Goal: Task Accomplishment & Management: Manage account settings

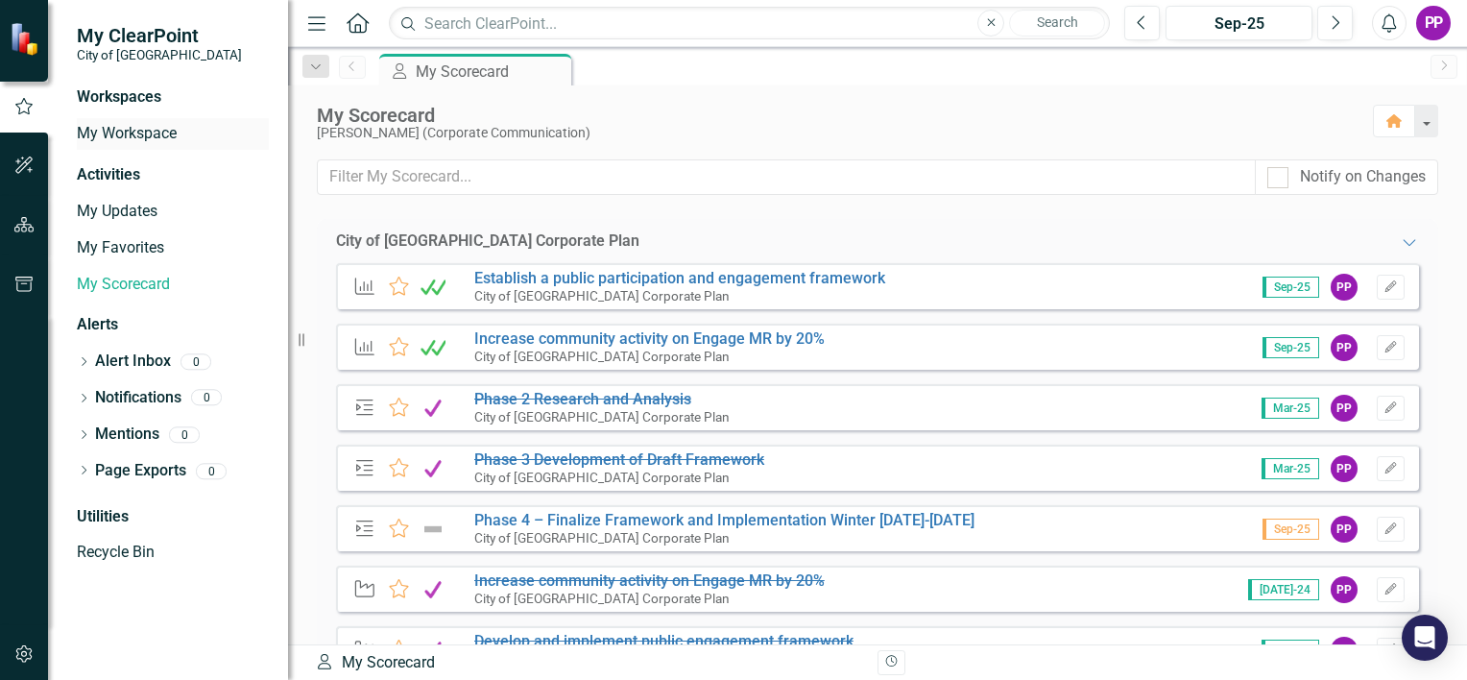
click at [169, 129] on link "My Workspace" at bounding box center [173, 134] width 192 height 22
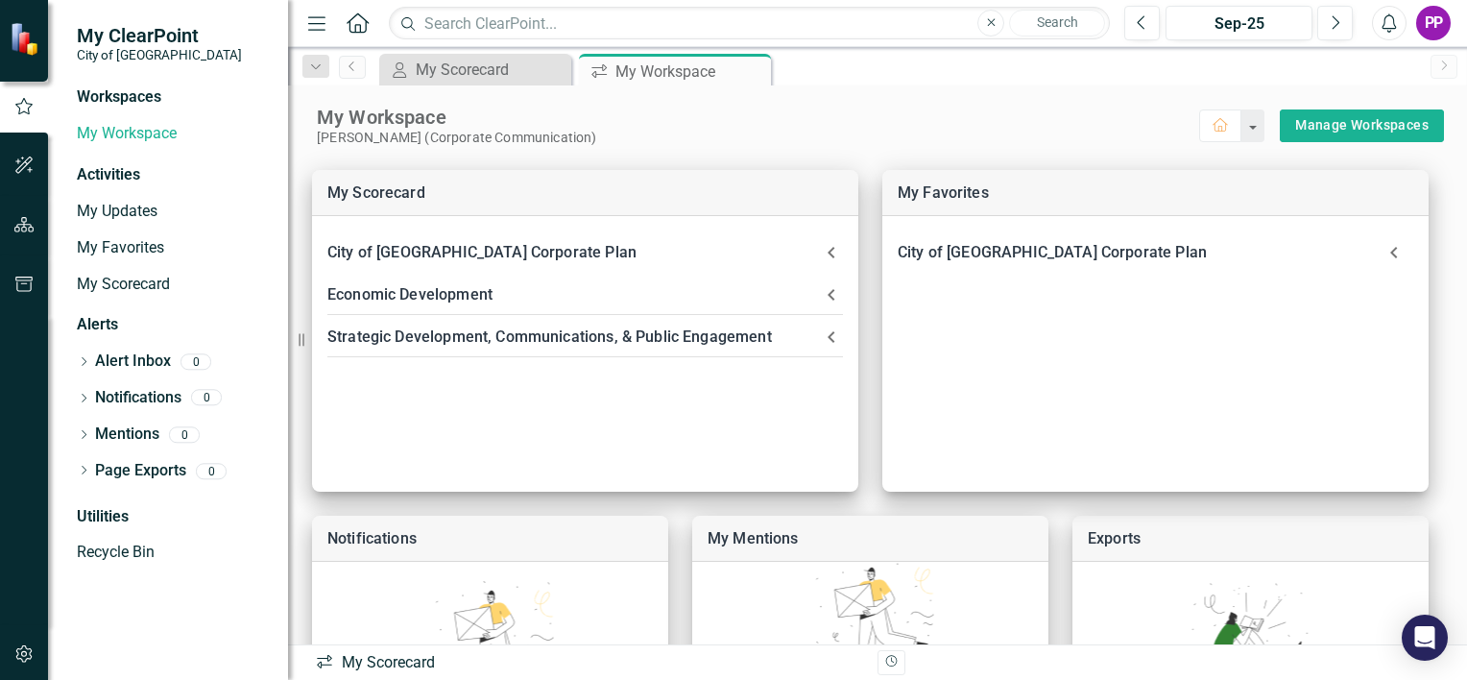
click at [124, 88] on div "Workspaces" at bounding box center [119, 97] width 84 height 22
click at [126, 103] on div "Workspaces" at bounding box center [119, 97] width 84 height 22
click at [117, 177] on div "Activities" at bounding box center [173, 175] width 192 height 22
click at [119, 211] on link "My Updates" at bounding box center [173, 212] width 192 height 22
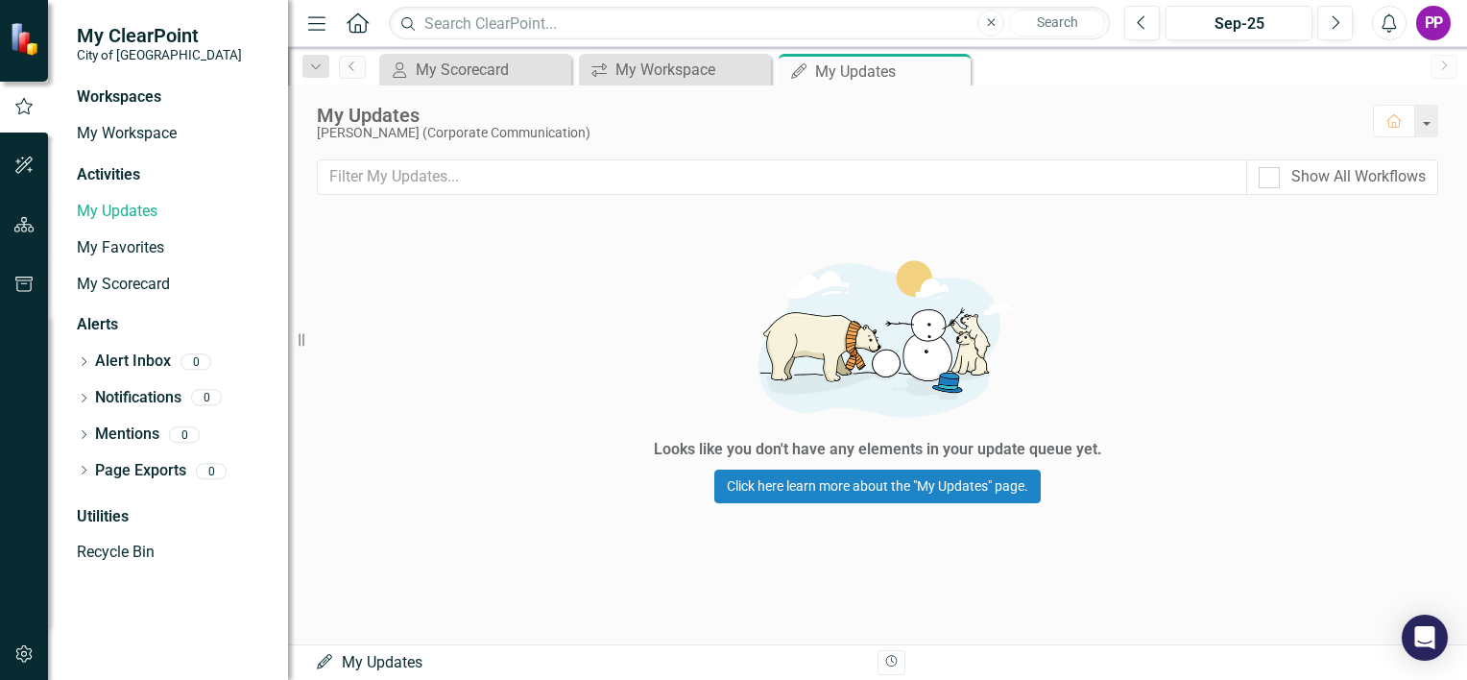
click at [117, 265] on div "My Updates My Favorites My Scorecard" at bounding box center [173, 248] width 192 height 105
click at [119, 288] on link "My Scorecard" at bounding box center [173, 285] width 192 height 22
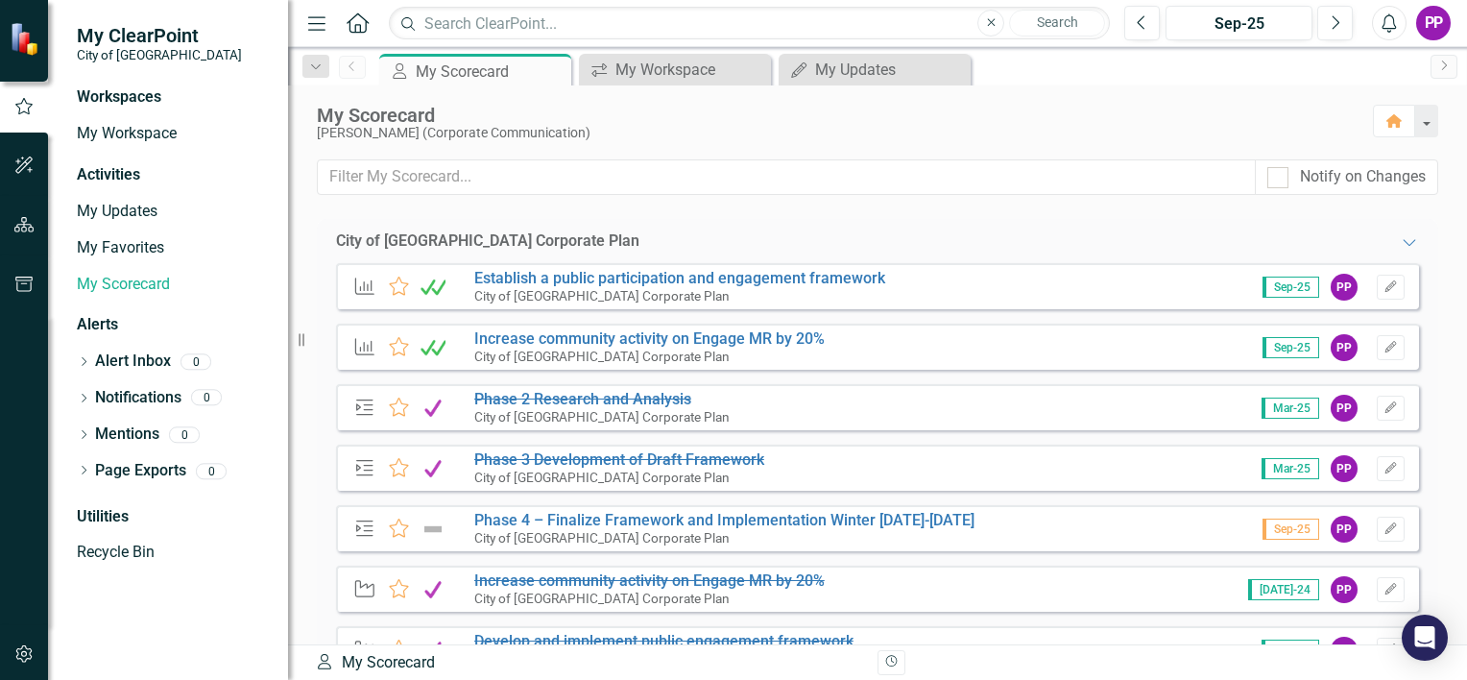
click at [30, 44] on img at bounding box center [27, 39] width 34 height 34
click at [325, 23] on icon "Menu" at bounding box center [316, 22] width 25 height 20
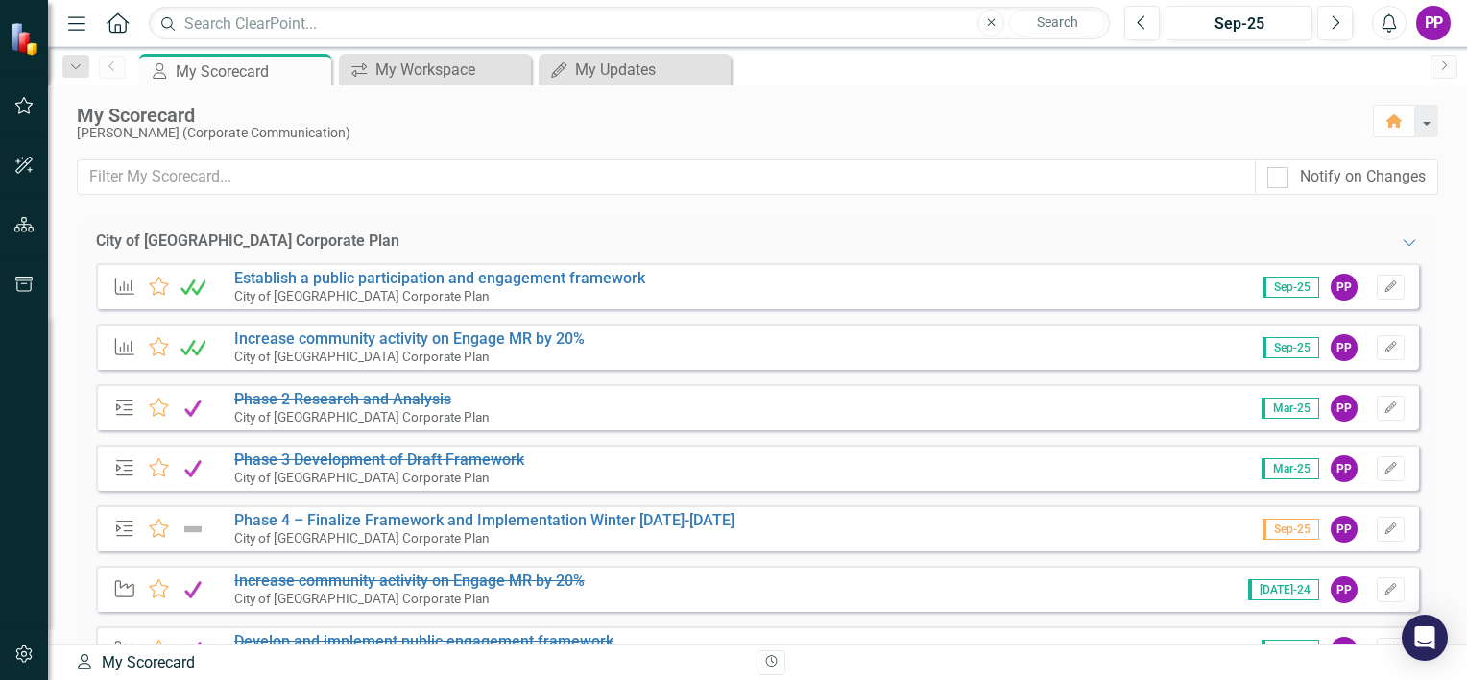
click at [97, 32] on div "Menu Home Search Close Search" at bounding box center [583, 23] width 1043 height 36
click at [113, 27] on icon "Home" at bounding box center [117, 22] width 25 height 20
click at [81, 23] on icon "button" at bounding box center [76, 22] width 17 height 13
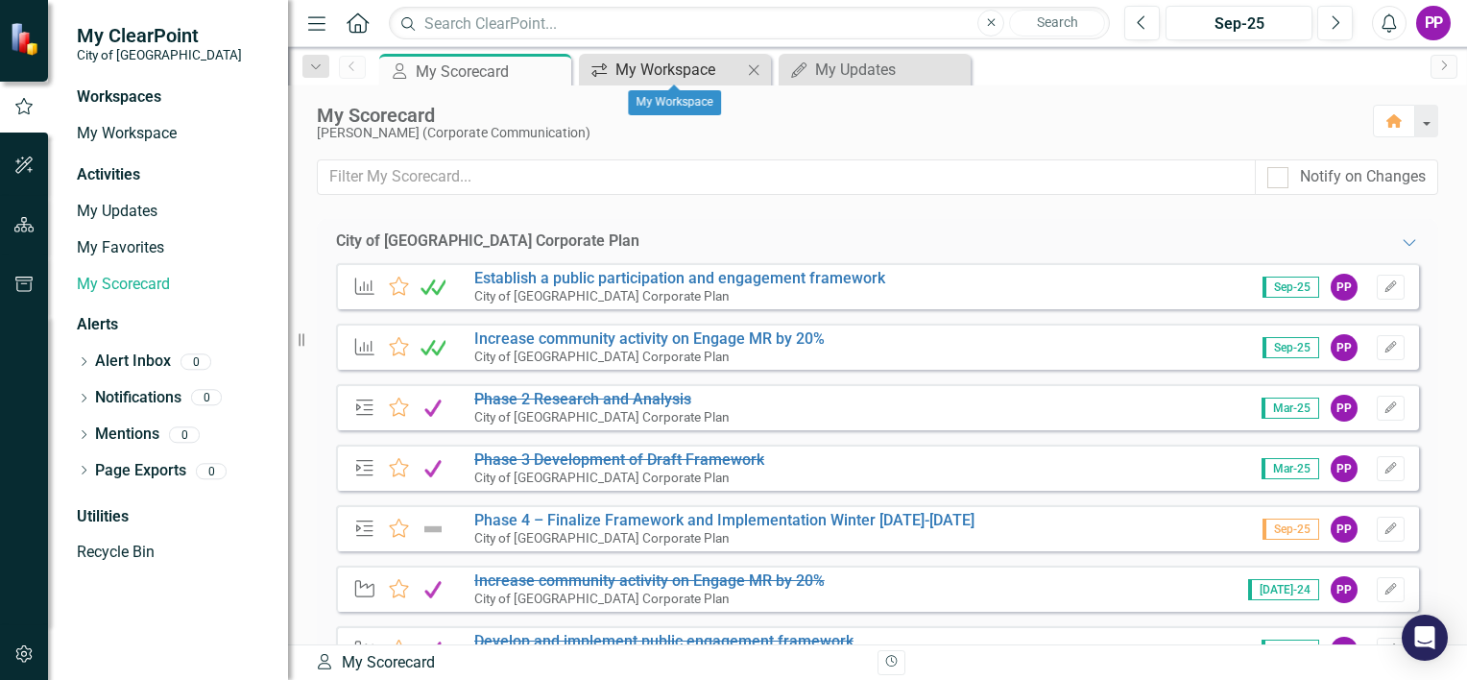
click at [669, 62] on div "My Workspace" at bounding box center [679, 70] width 127 height 24
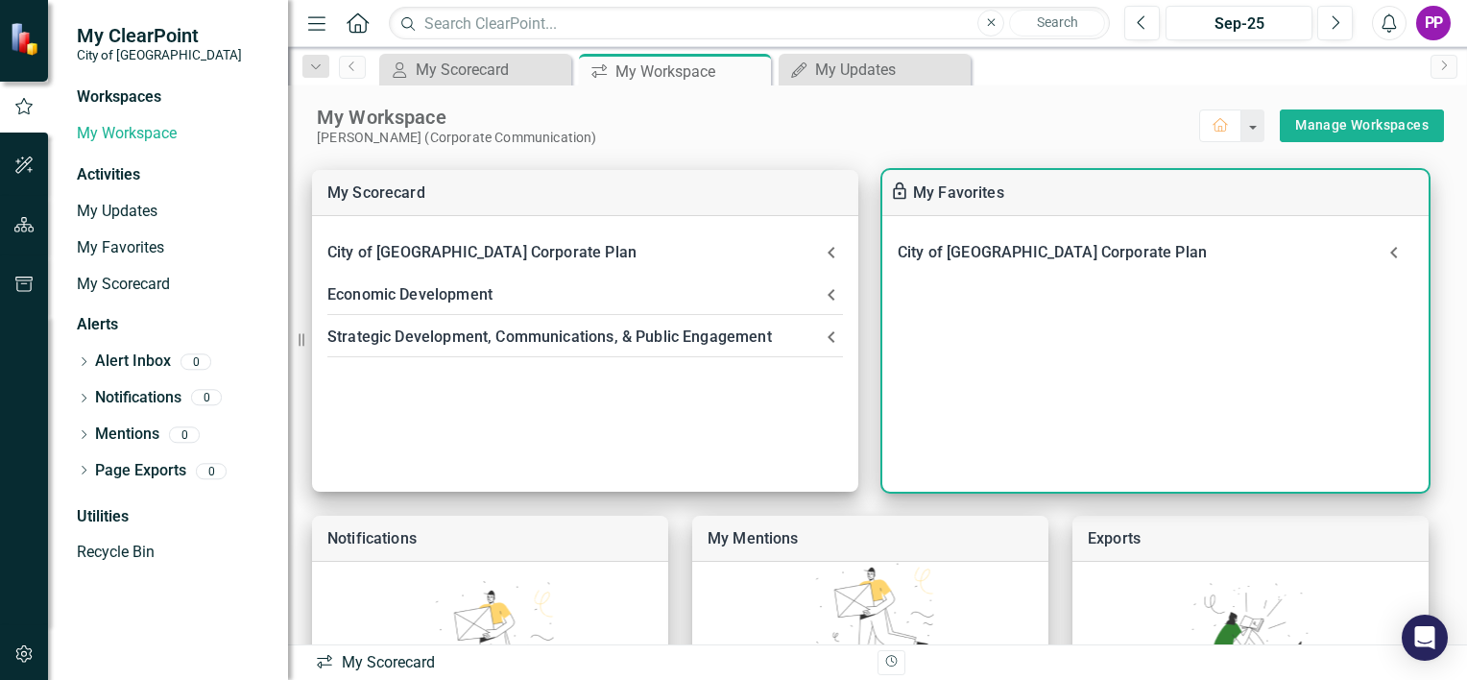
click at [1394, 251] on icon at bounding box center [1393, 253] width 7 height 12
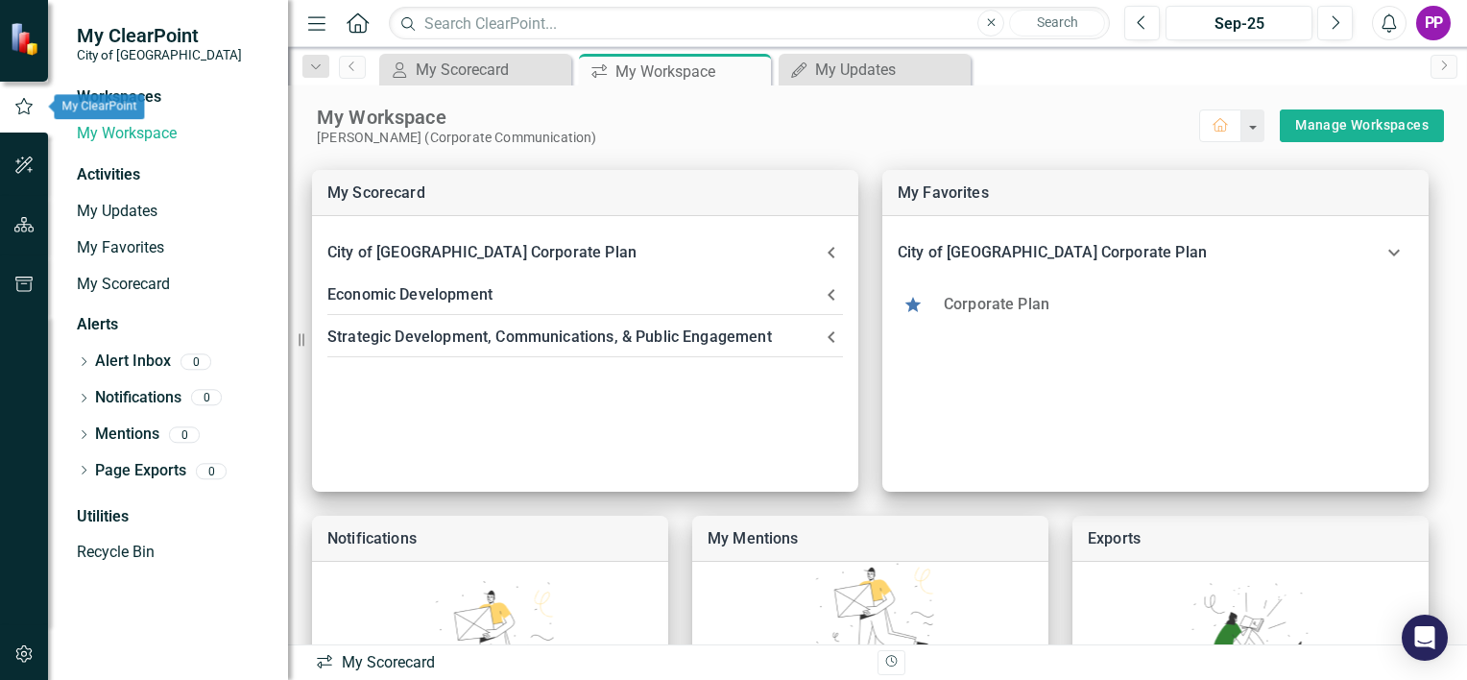
click at [26, 114] on button "button" at bounding box center [24, 107] width 48 height 32
click at [21, 232] on button "button" at bounding box center [24, 225] width 43 height 40
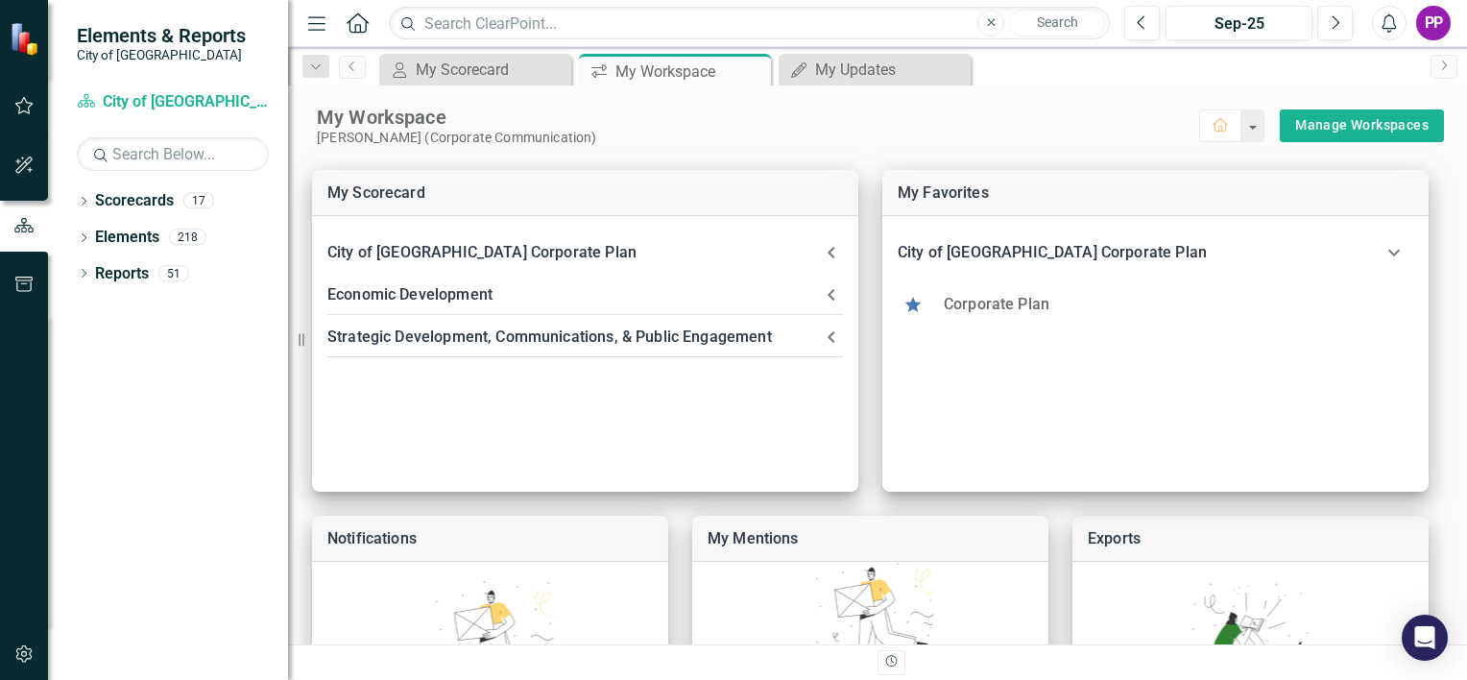
click at [32, 35] on img at bounding box center [27, 39] width 34 height 34
click at [141, 258] on div "Reports" at bounding box center [122, 274] width 54 height 32
click at [152, 278] on div "Reports 51" at bounding box center [191, 276] width 193 height 36
click at [165, 276] on div "51" at bounding box center [173, 273] width 31 height 16
click at [143, 205] on link "Scorecards" at bounding box center [134, 201] width 79 height 22
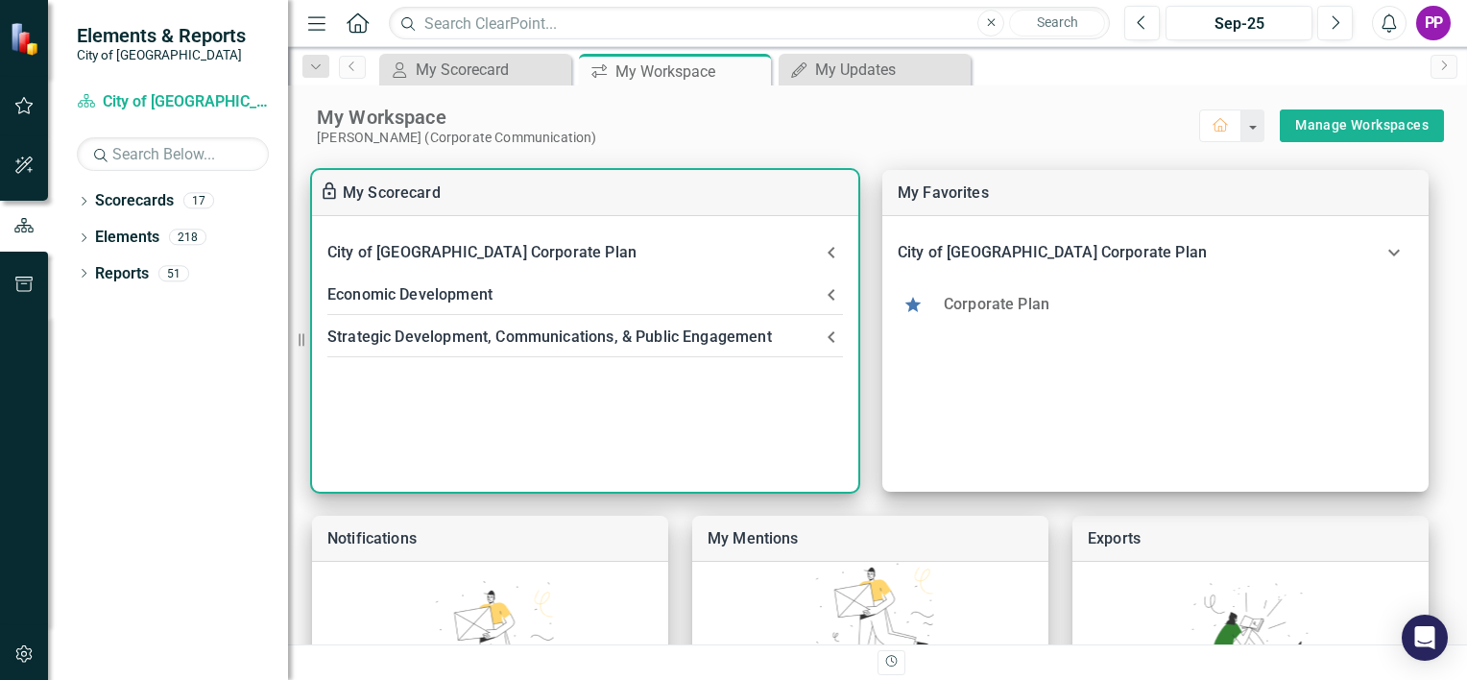
click at [410, 200] on link "My Scorecard" at bounding box center [392, 192] width 98 height 18
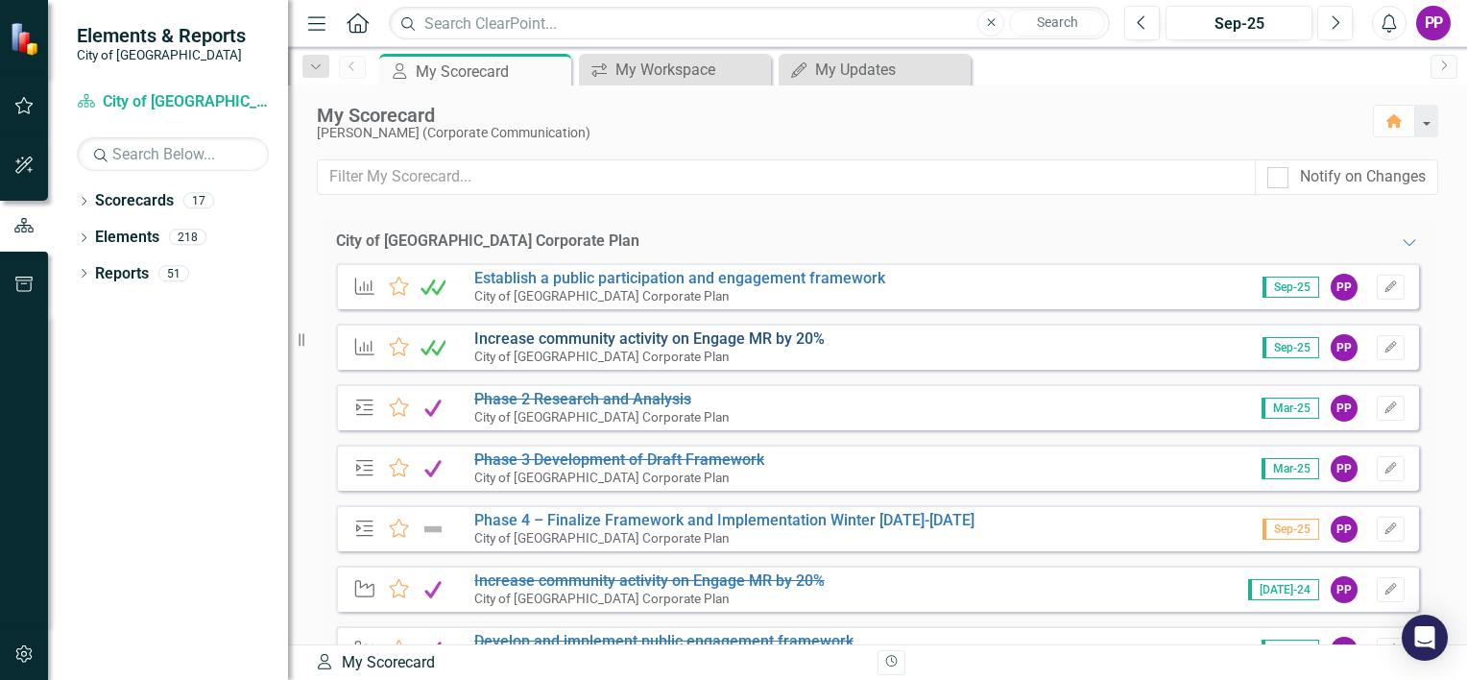
click at [756, 342] on link "Increase community activity on Engage MR by 20%" at bounding box center [649, 338] width 350 height 18
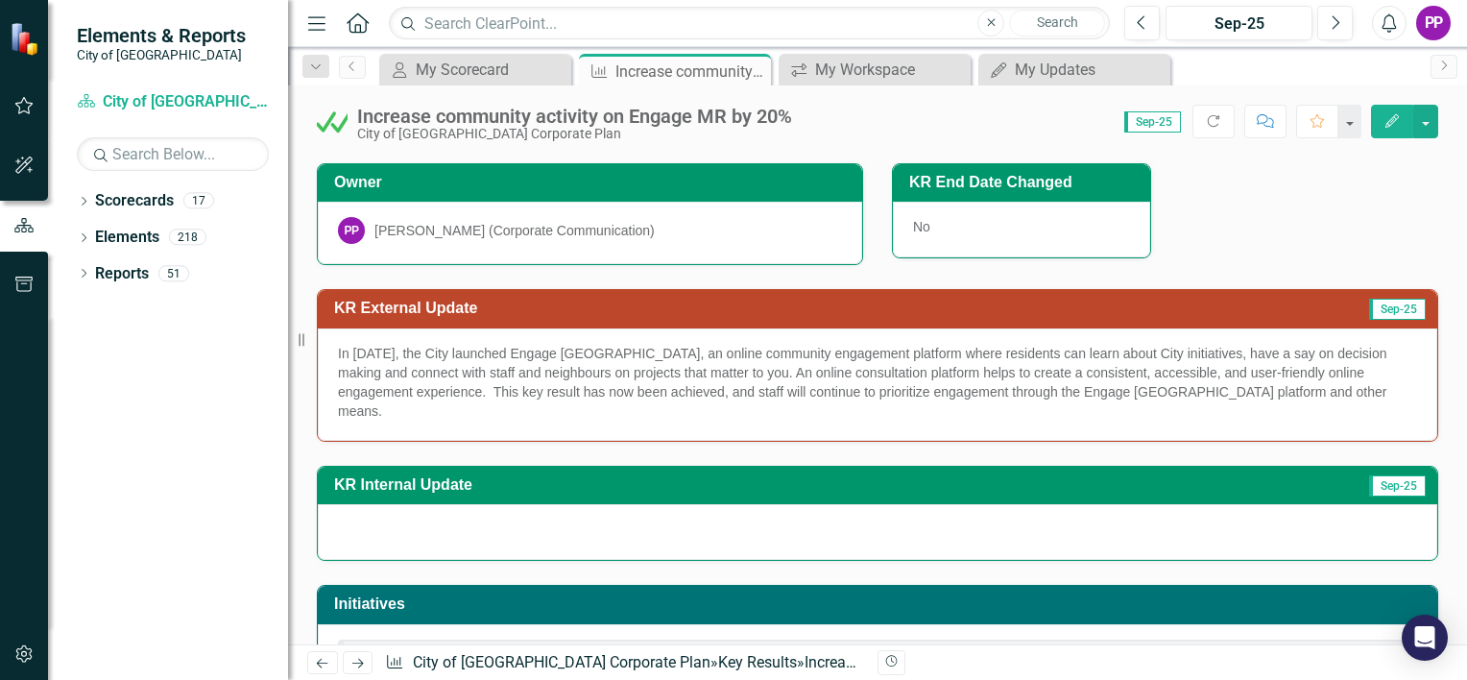
scroll to position [96, 0]
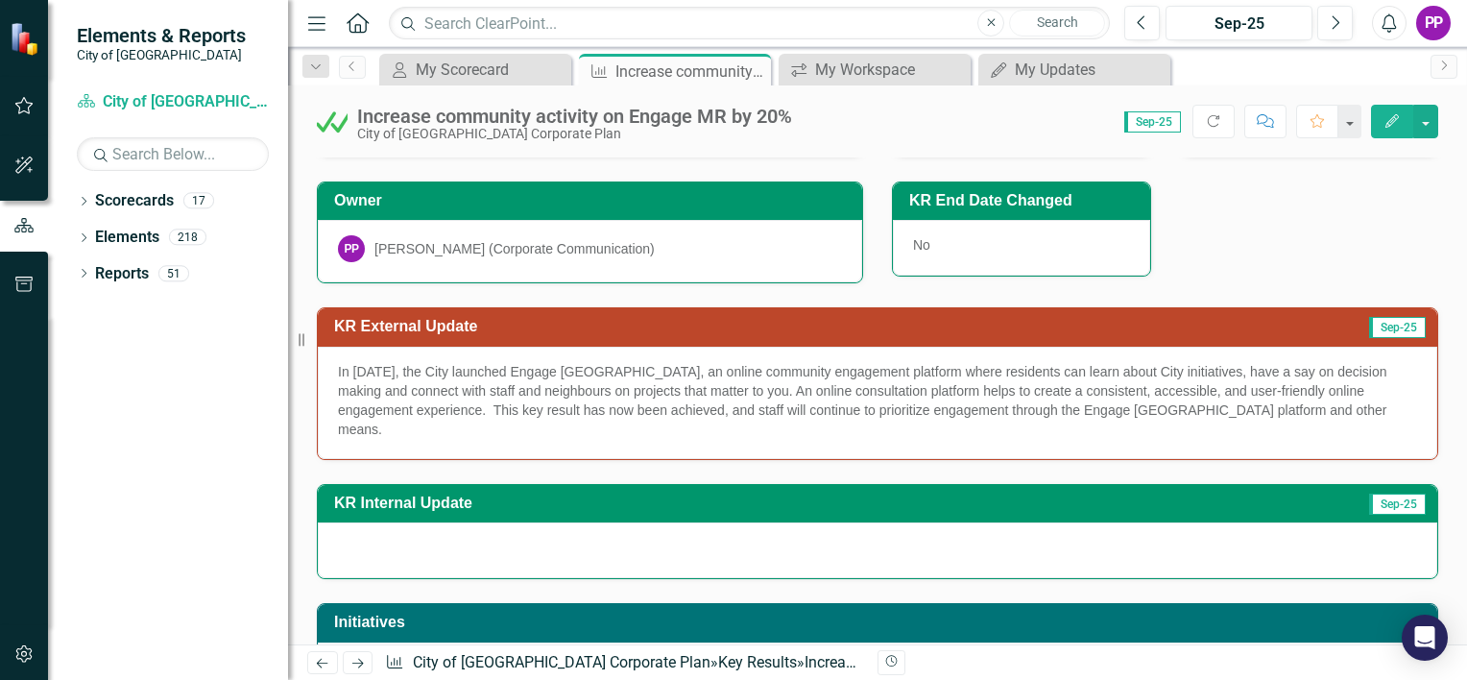
click at [749, 374] on p "In [DATE], the City launched Engage [GEOGRAPHIC_DATA], an online community enga…" at bounding box center [877, 400] width 1079 height 77
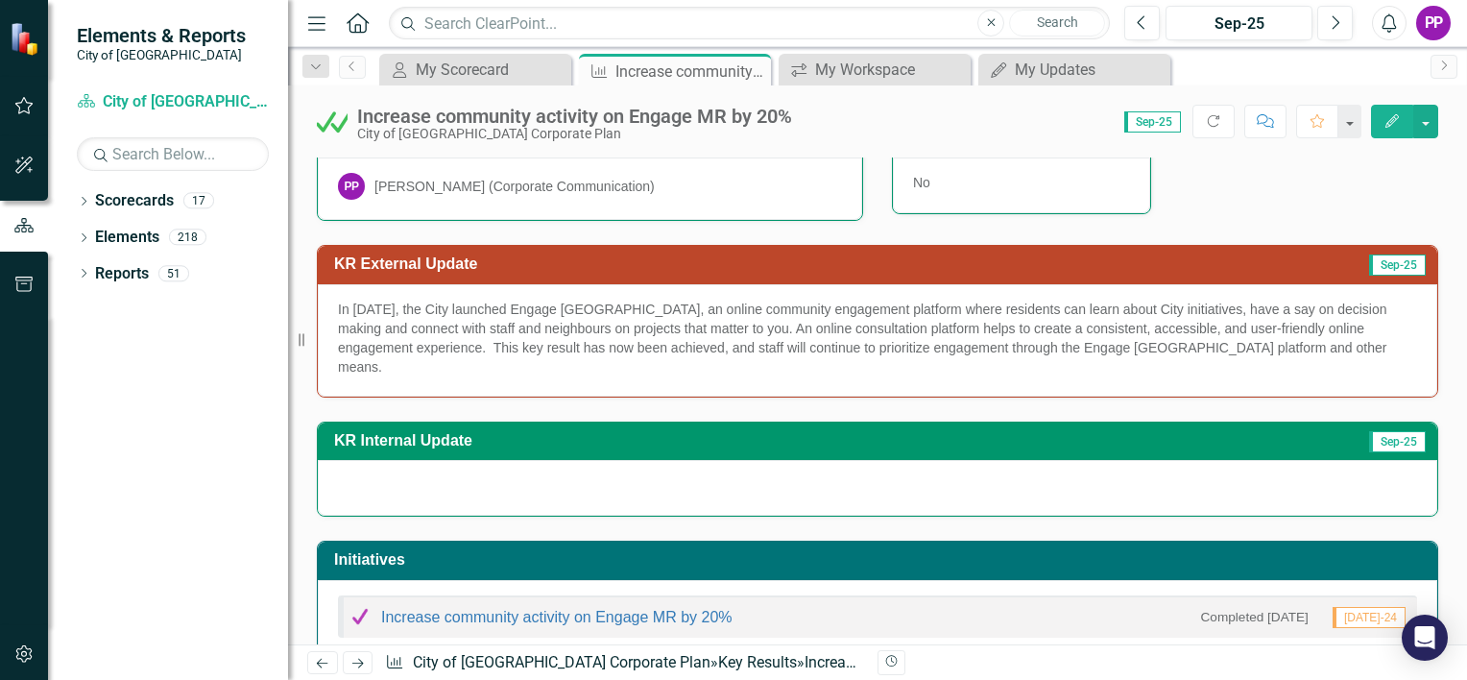
scroll to position [192, 0]
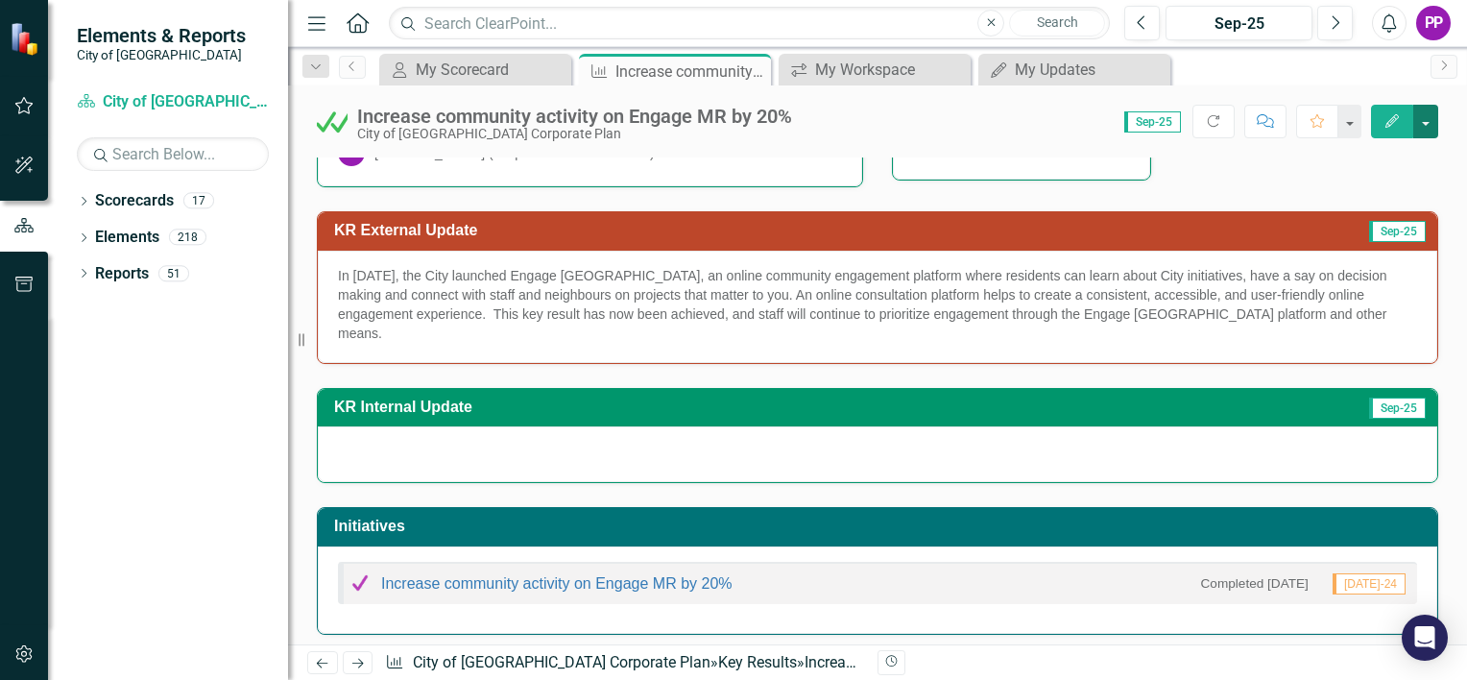
click at [1421, 124] on button "button" at bounding box center [1425, 122] width 25 height 34
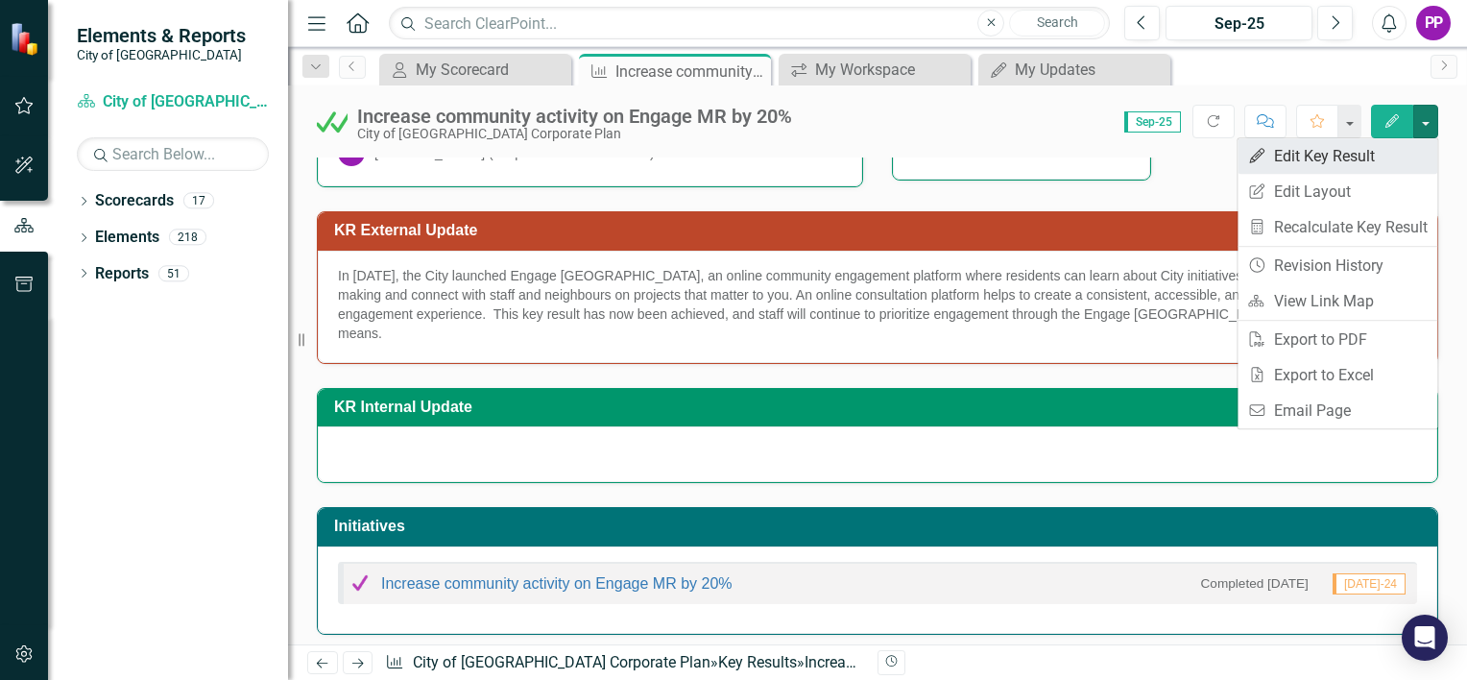
click at [1356, 160] on link "Edit Edit Key Result" at bounding box center [1338, 156] width 200 height 36
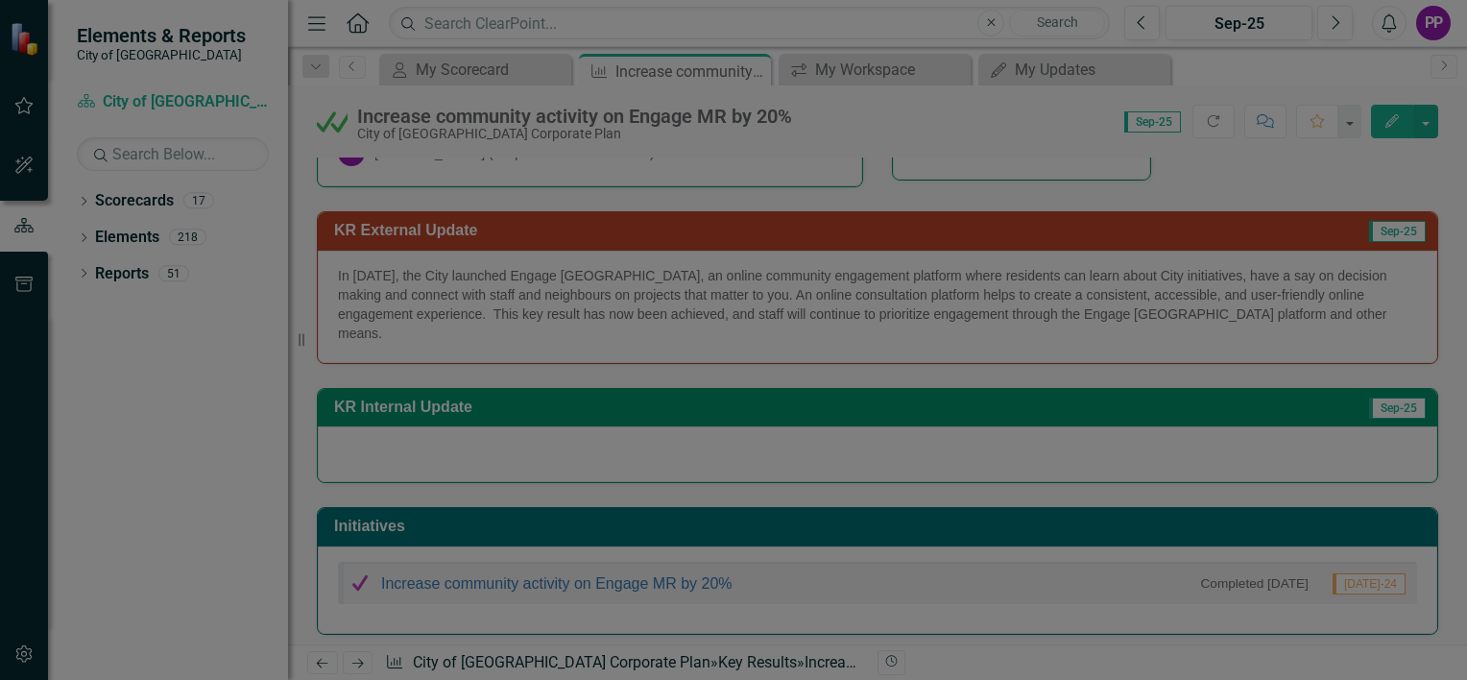
type textarea "<p>In [DATE], the City launched Engage [GEOGRAPHIC_DATA], an online community e…"
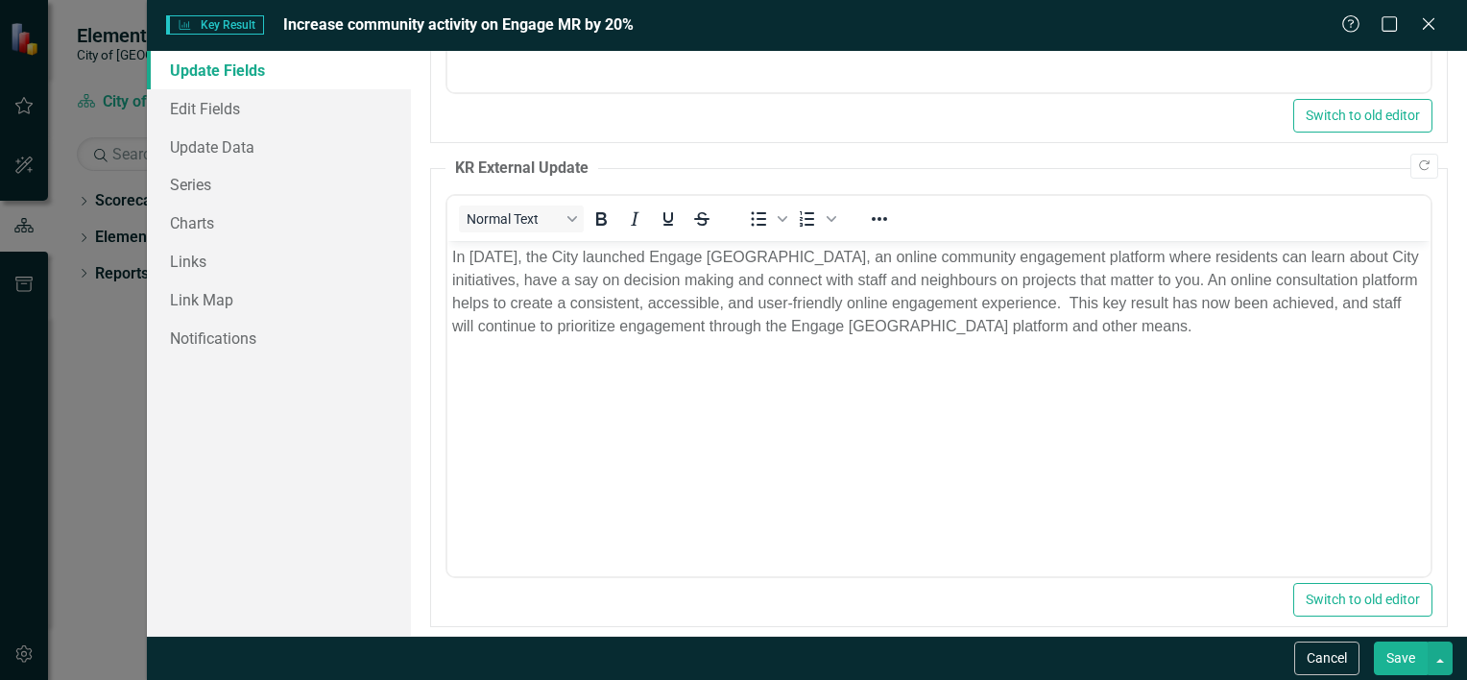
scroll to position [480, 0]
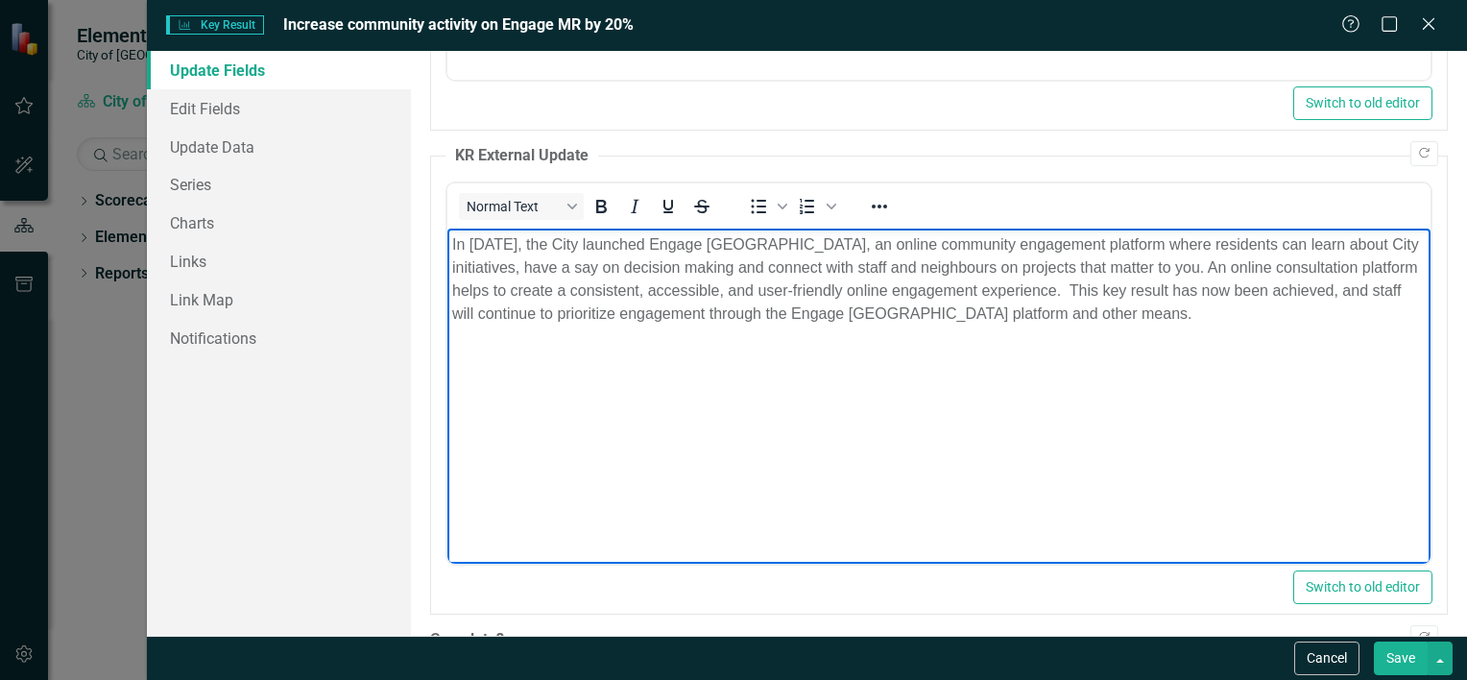
click at [767, 280] on p "In [DATE], the City launched Engage [GEOGRAPHIC_DATA], an online community enga…" at bounding box center [938, 279] width 974 height 92
click at [694, 261] on p "In [DATE], the City launched Engage [GEOGRAPHIC_DATA], an online community enga…" at bounding box center [938, 279] width 974 height 92
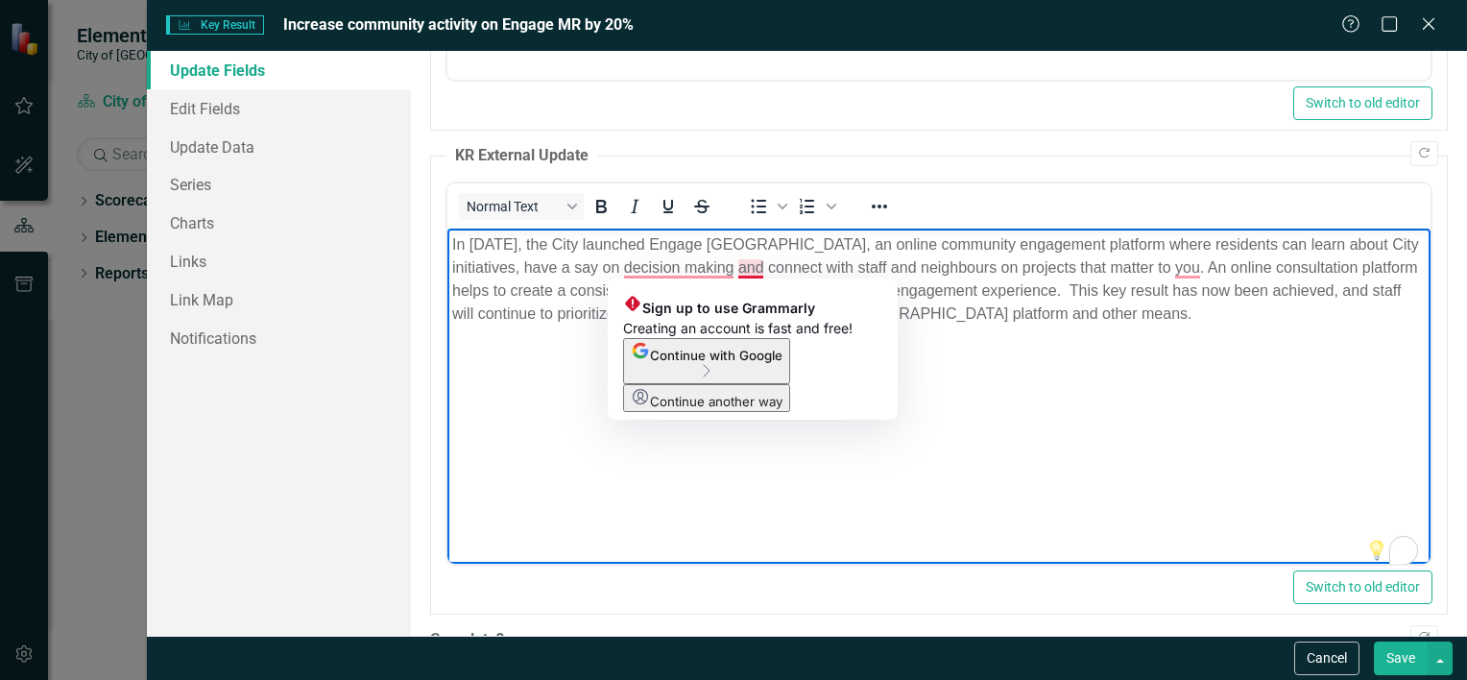
click at [828, 271] on p "In [DATE], the City launched Engage [GEOGRAPHIC_DATA], an online community enga…" at bounding box center [938, 279] width 974 height 92
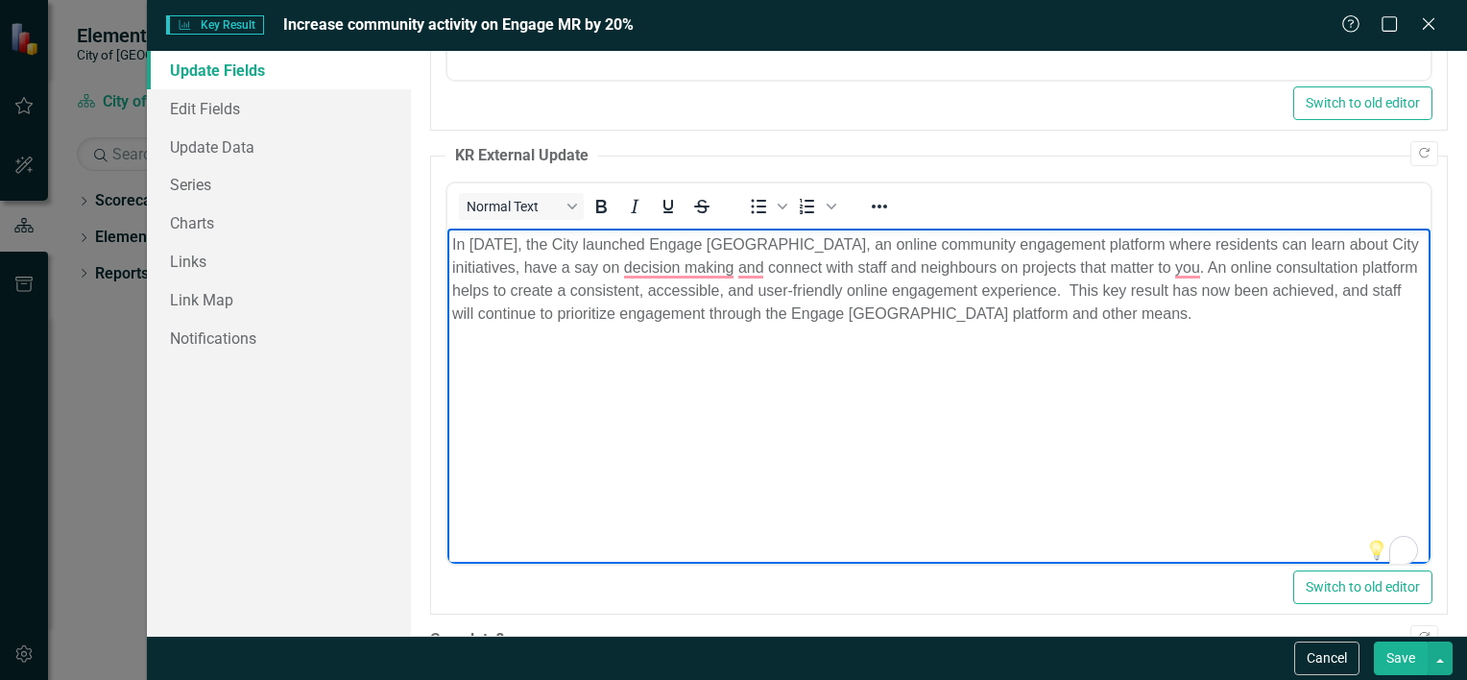
click at [1284, 327] on body "In [DATE], the City launched Engage [GEOGRAPHIC_DATA], an online community enga…" at bounding box center [938, 373] width 983 height 288
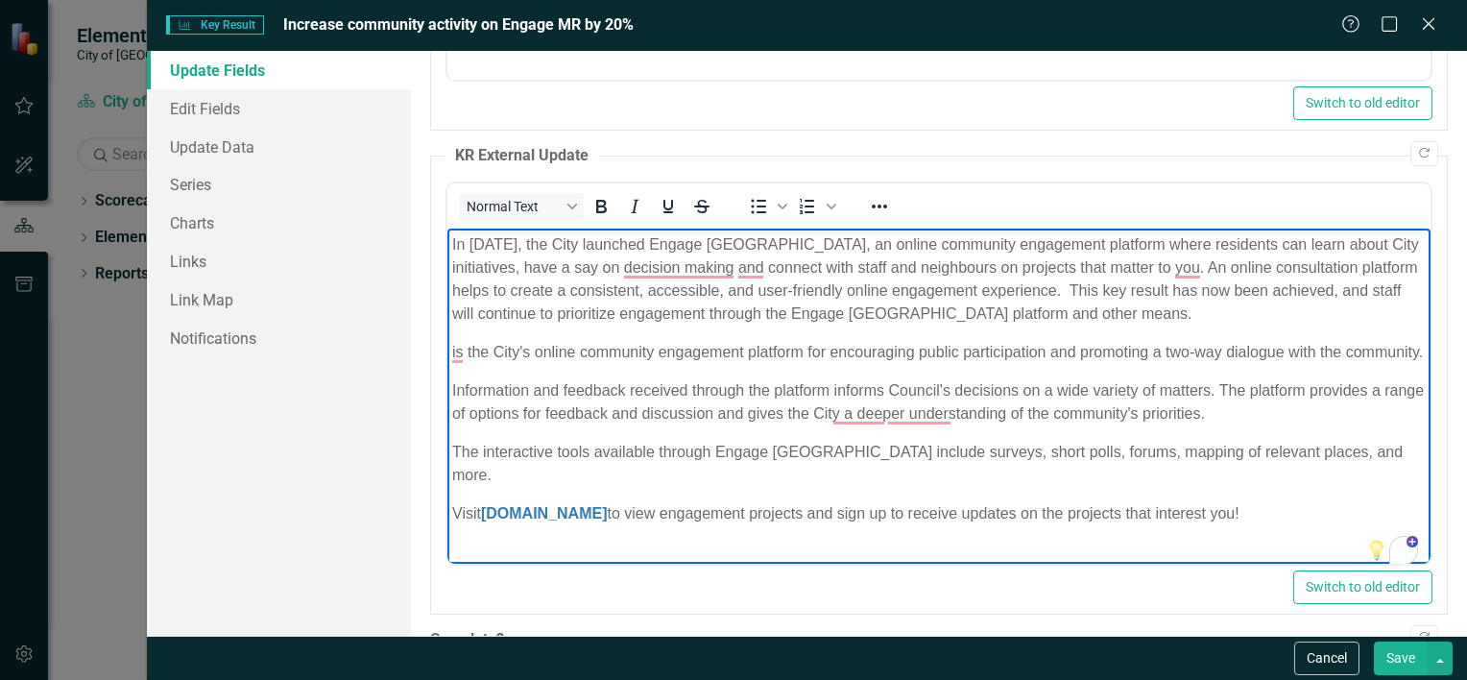
click at [1289, 258] on p "In [DATE], the City launched Engage [GEOGRAPHIC_DATA], an online community enga…" at bounding box center [938, 279] width 974 height 92
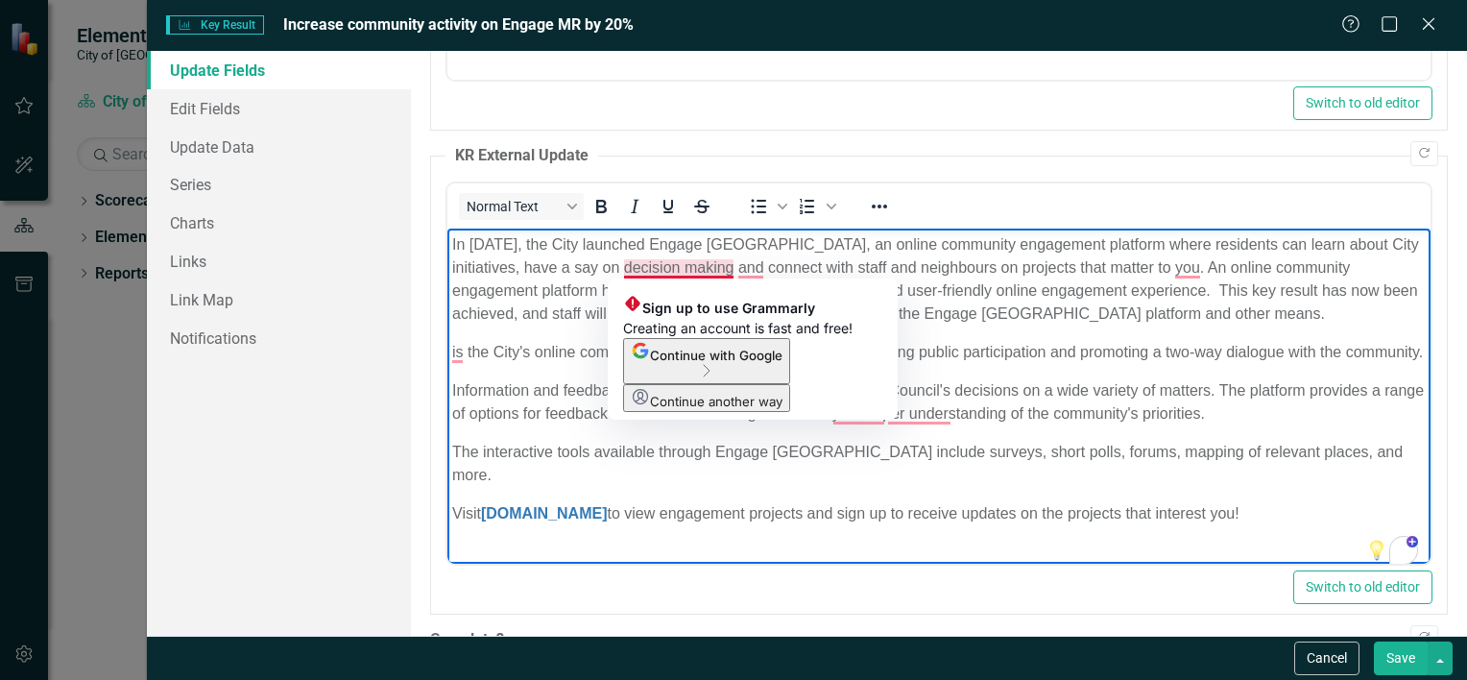
click at [683, 267] on p "In [DATE], the City launched Engage [GEOGRAPHIC_DATA], an online community enga…" at bounding box center [938, 279] width 974 height 92
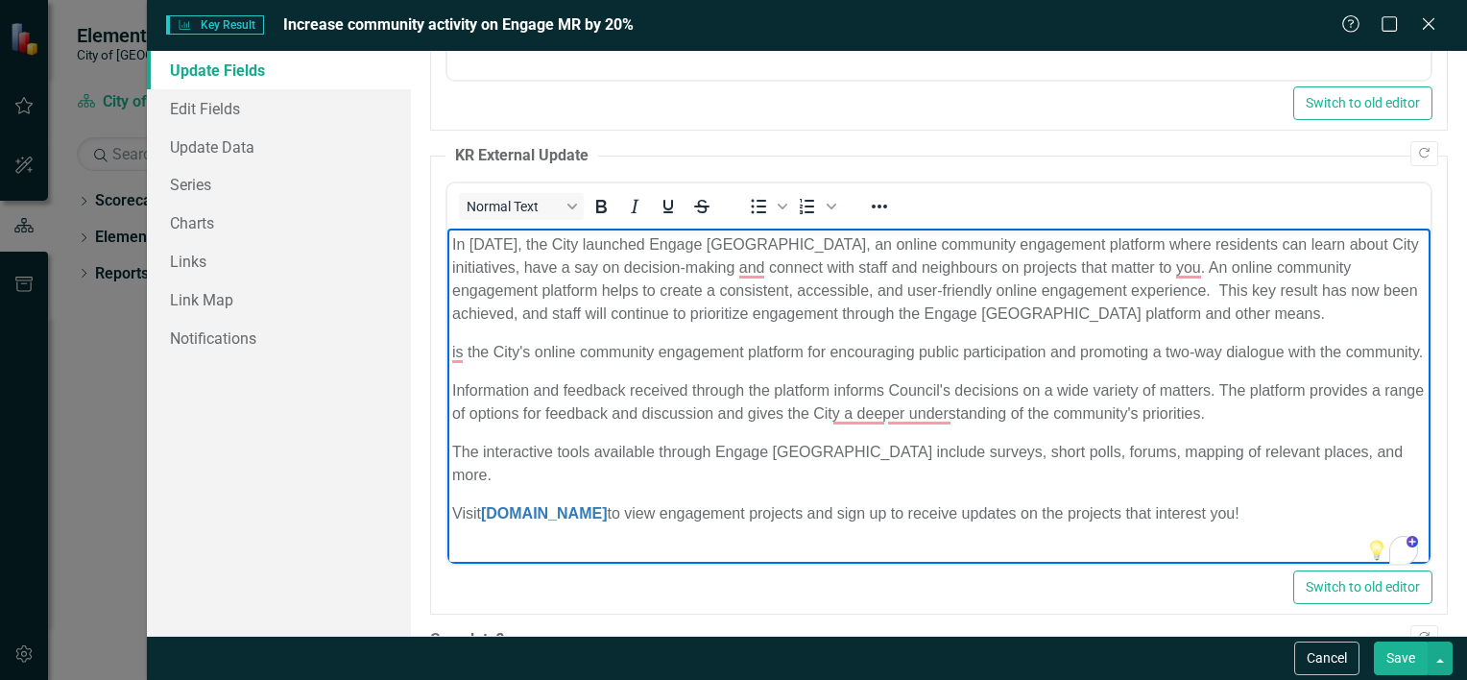
drag, startPoint x: 1083, startPoint y: 274, endPoint x: 1200, endPoint y: 268, distance: 117.3
click at [1200, 268] on p "In [DATE], the City launched Engage [GEOGRAPHIC_DATA], an online community enga…" at bounding box center [938, 279] width 974 height 92
click at [1196, 270] on p "In [DATE], the City launched Engage [GEOGRAPHIC_DATA], an online community enga…" at bounding box center [938, 279] width 974 height 92
drag, startPoint x: 1199, startPoint y: 265, endPoint x: 1074, endPoint y: 270, distance: 125.9
click at [1074, 270] on p "In [DATE], the City launched Engage [GEOGRAPHIC_DATA], an online community enga…" at bounding box center [938, 279] width 974 height 92
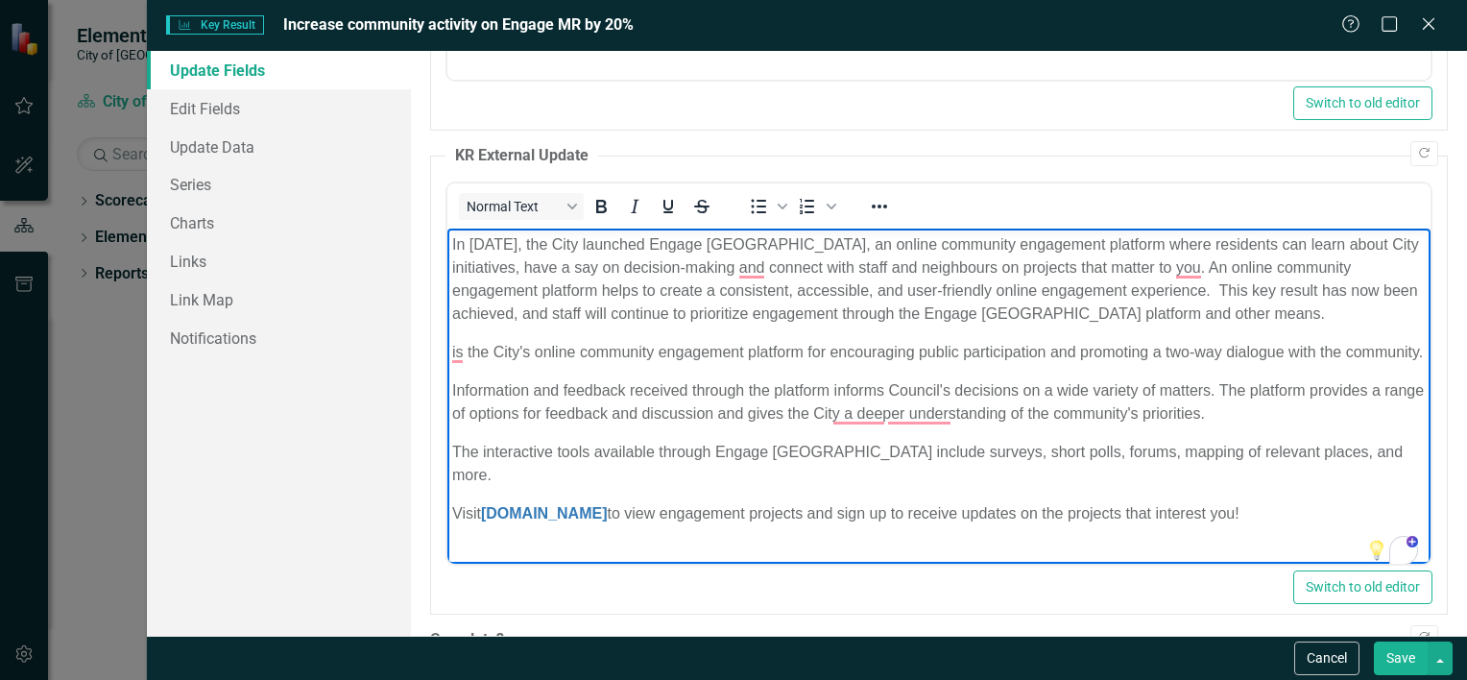
click at [1192, 337] on body "In [DATE], the City launched Engage [GEOGRAPHIC_DATA], an online community enga…" at bounding box center [938, 387] width 983 height 317
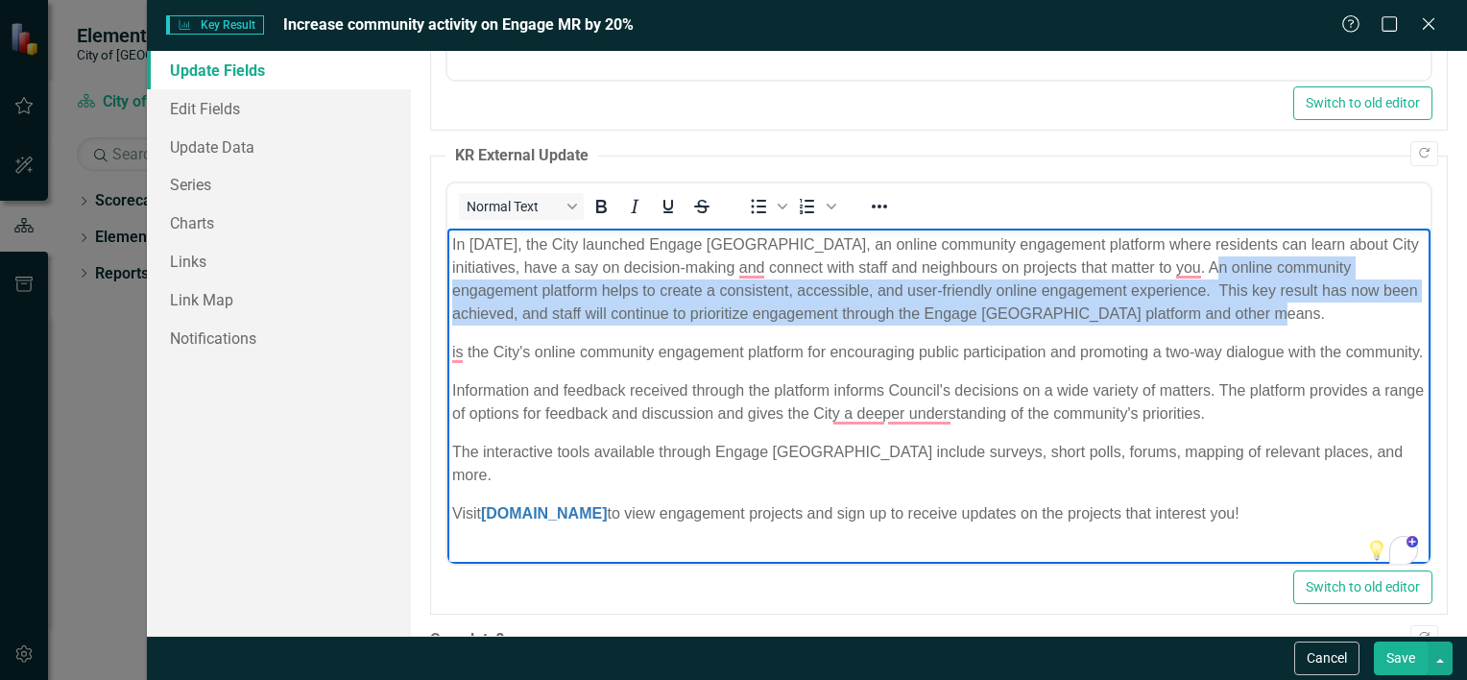
drag, startPoint x: 1219, startPoint y: 268, endPoint x: 1316, endPoint y: 320, distance: 109.1
click at [1316, 320] on p "In [DATE], the City launched Engage [GEOGRAPHIC_DATA], an online community enga…" at bounding box center [938, 279] width 974 height 92
click at [1222, 307] on p "In [DATE], the City launched Engage [GEOGRAPHIC_DATA], an online community enga…" at bounding box center [938, 279] width 974 height 92
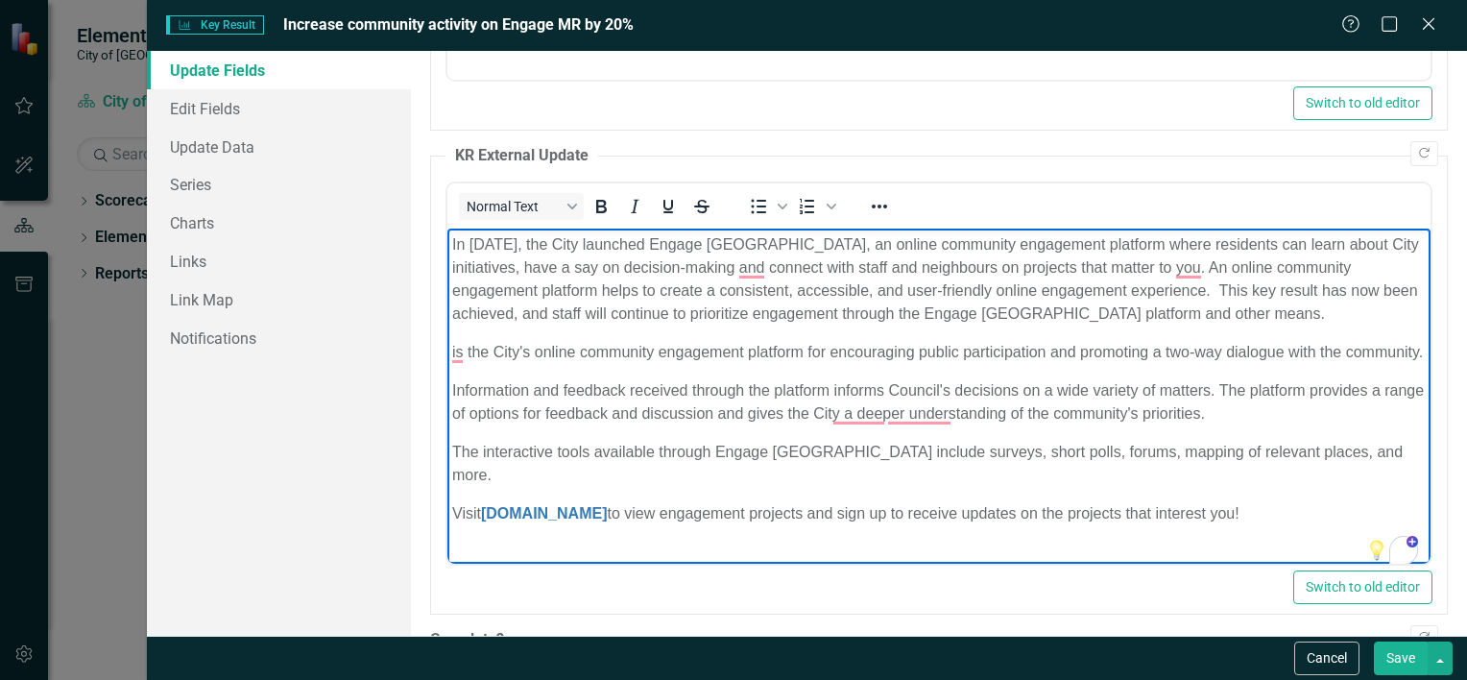
click at [520, 270] on p "In [DATE], the City launched Engage [GEOGRAPHIC_DATA], an online community enga…" at bounding box center [938, 279] width 974 height 92
drag, startPoint x: 1081, startPoint y: 268, endPoint x: 1201, endPoint y: 277, distance: 120.3
click at [1201, 277] on p "In [DATE], the City launched Engage [GEOGRAPHIC_DATA], an online community enga…" at bounding box center [938, 279] width 974 height 92
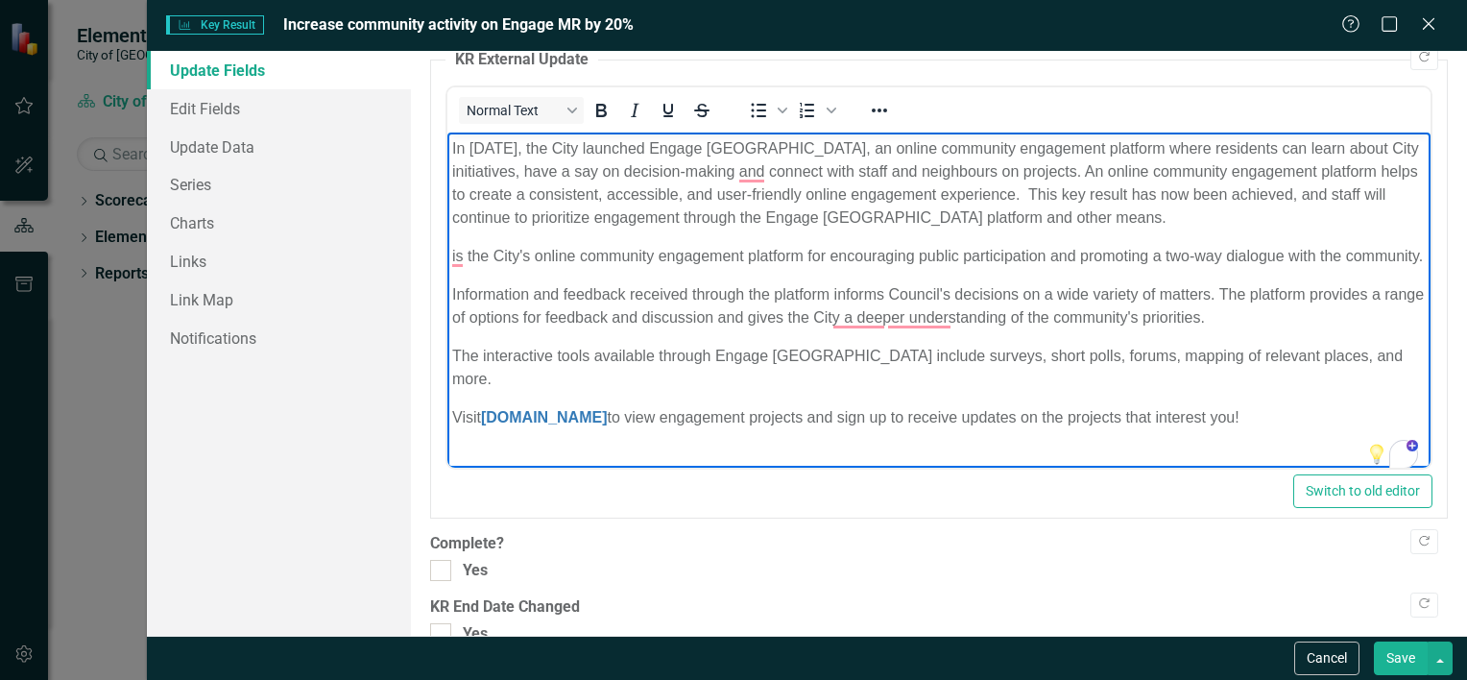
click at [1291, 583] on div "Copy Forward Status Met Expand Copy Forward KR Internal Update Normal Text To o…" at bounding box center [939, 67] width 1018 height 1156
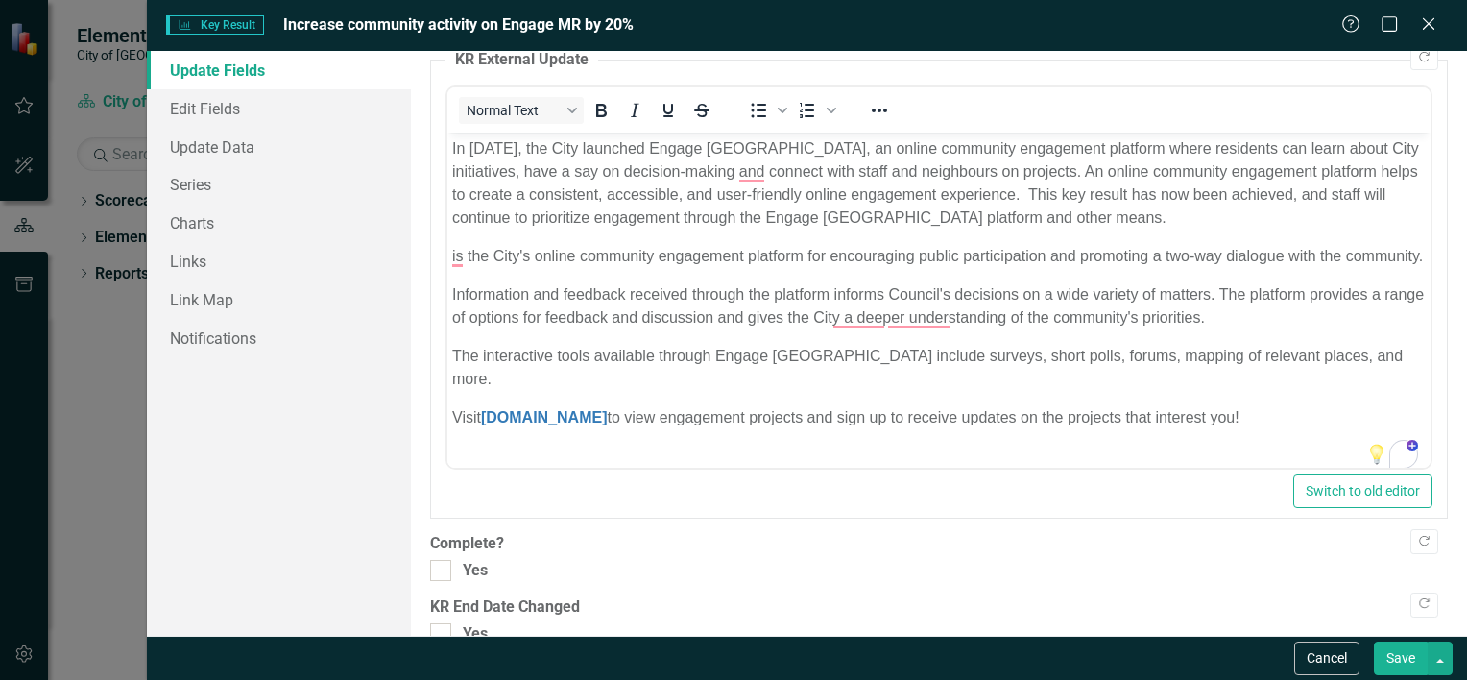
scroll to position [480, 0]
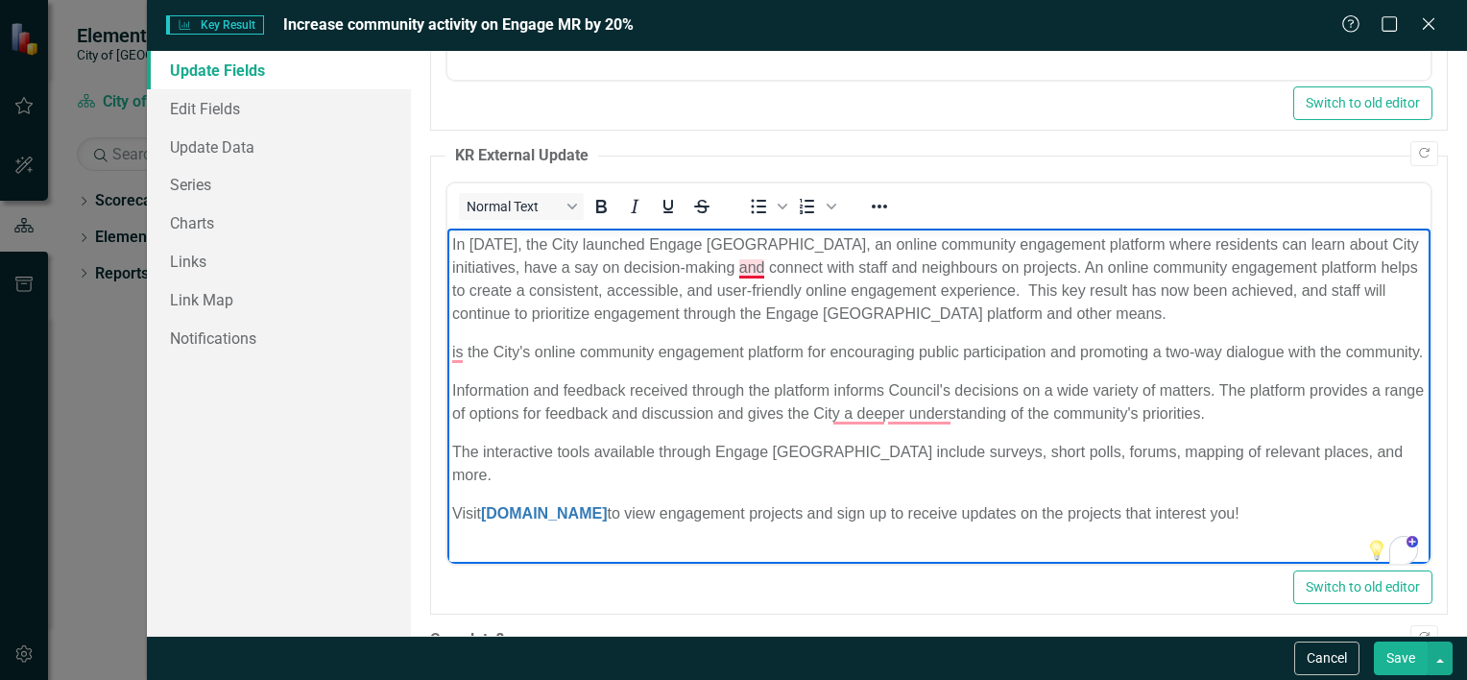
drag, startPoint x: 759, startPoint y: 273, endPoint x: 744, endPoint y: 273, distance: 14.4
click at [758, 273] on p "In [DATE], the City launched Engage [GEOGRAPHIC_DATA], an online community enga…" at bounding box center [938, 279] width 974 height 92
click at [1204, 341] on p "is the City's online community engagement platform for encouraging public parti…" at bounding box center [938, 352] width 974 height 23
click at [1173, 270] on p "In [DATE], the City launched Engage [GEOGRAPHIC_DATA], an online community enga…" at bounding box center [938, 279] width 974 height 92
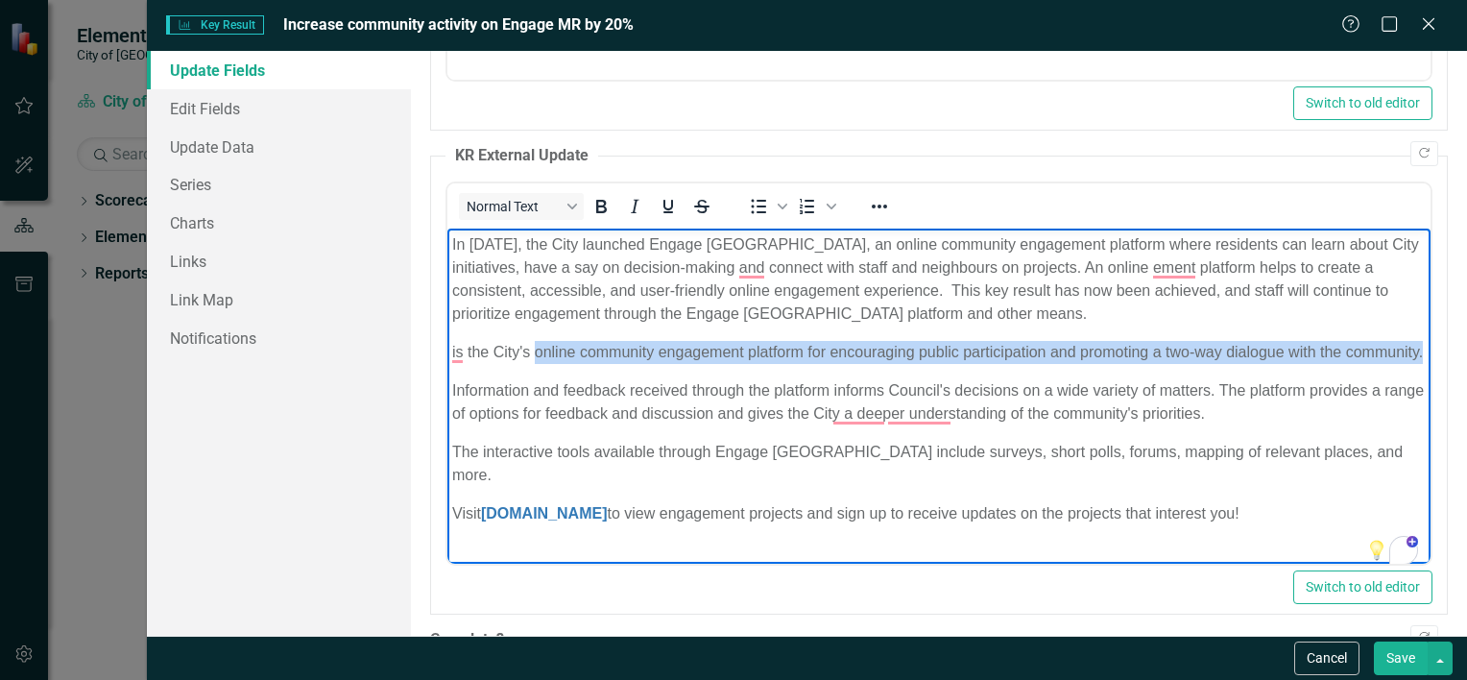
drag, startPoint x: 532, startPoint y: 351, endPoint x: 567, endPoint y: 371, distance: 40.4
click at [567, 364] on p "is the City's online community engagement platform for encouraging public parti…" at bounding box center [938, 352] width 974 height 23
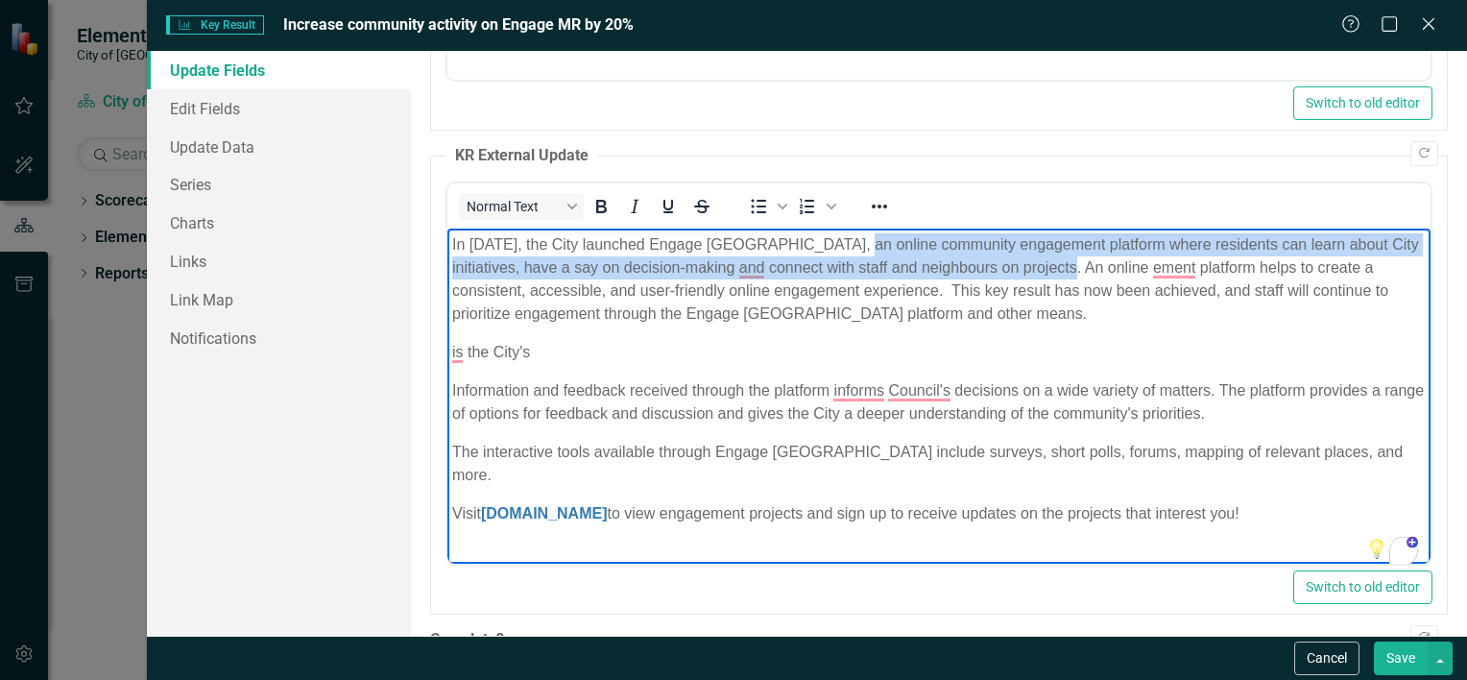
drag, startPoint x: 849, startPoint y: 239, endPoint x: 1075, endPoint y: 258, distance: 227.4
click at [1075, 258] on p "In [DATE], the City launched Engage [GEOGRAPHIC_DATA], an online community enga…" at bounding box center [938, 279] width 974 height 92
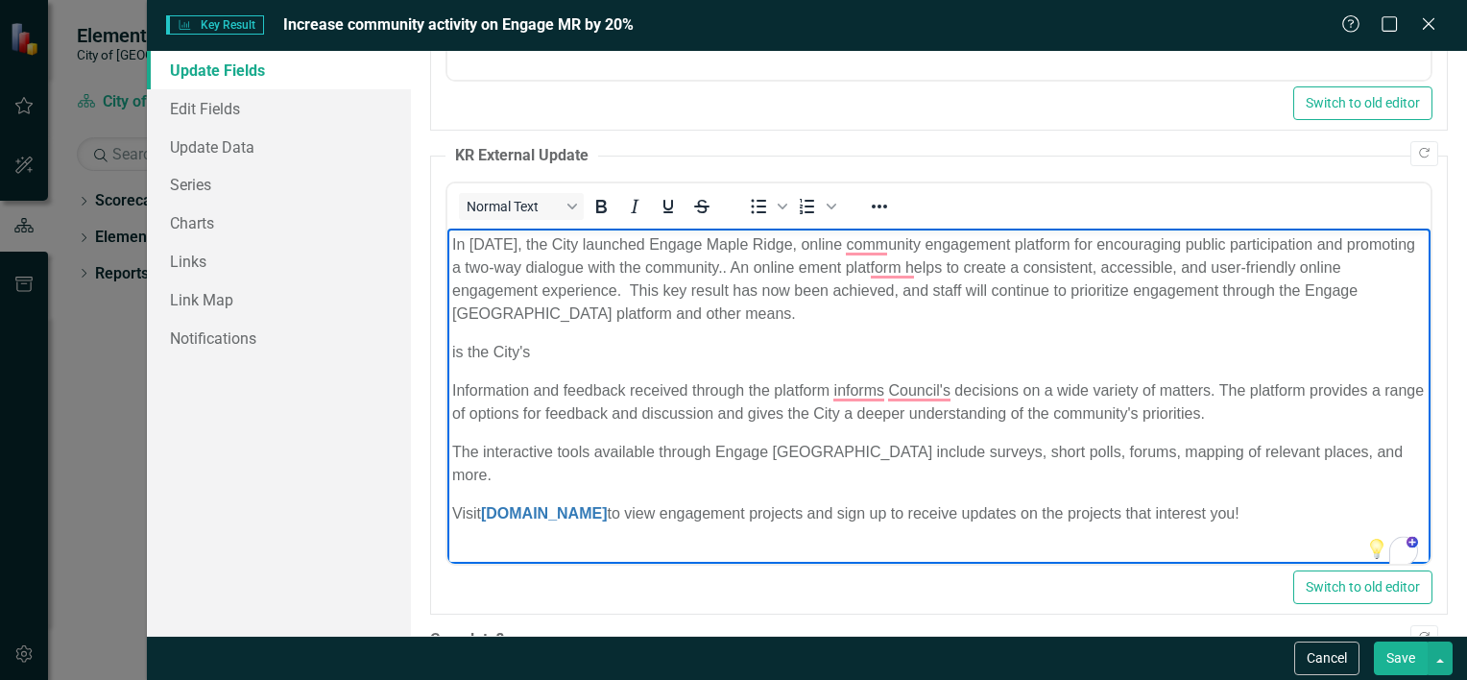
click at [841, 239] on p "In [DATE], the City launched Engage Maple Ridge, online community engagement pl…" at bounding box center [938, 279] width 974 height 92
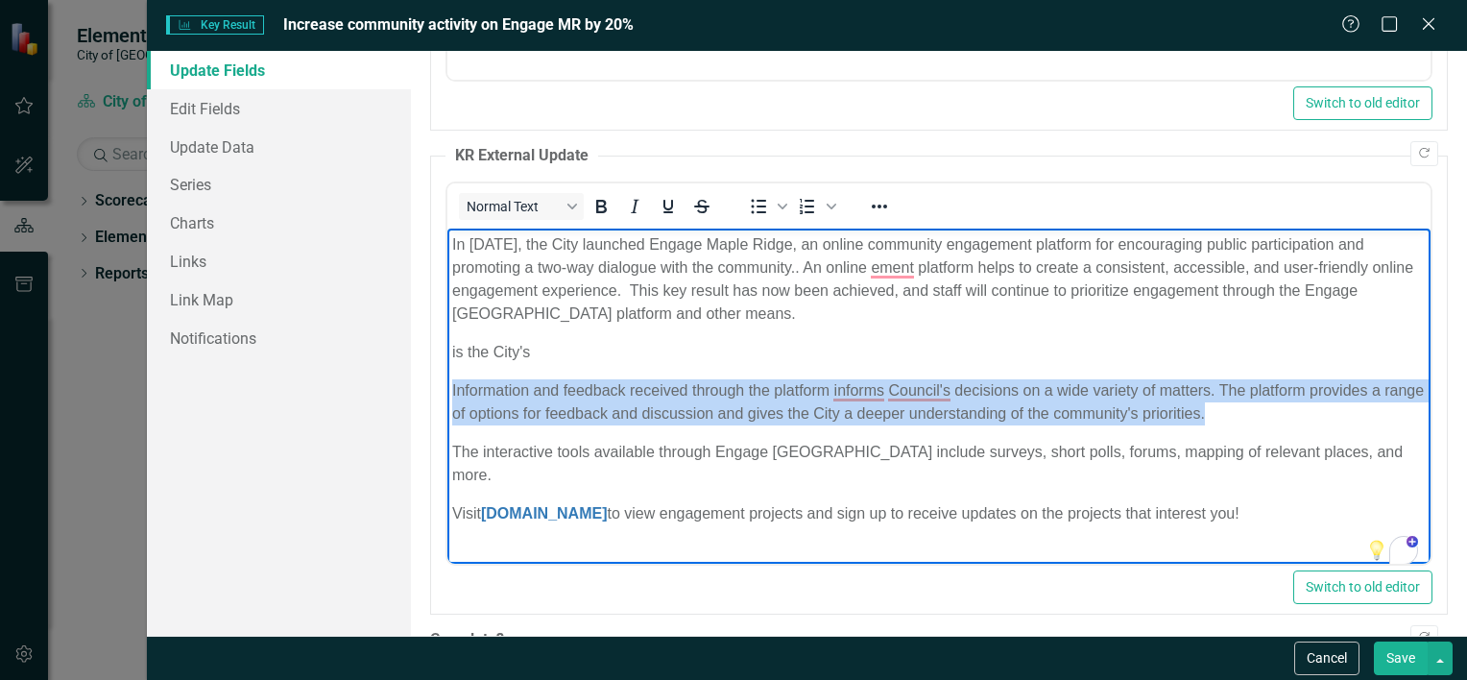
drag, startPoint x: 1265, startPoint y: 416, endPoint x: 436, endPoint y: 389, distance: 829.1
click at [447, 389] on html "In [DATE], the City launched Engage Maple Ridge, an online community engagement…" at bounding box center [938, 387] width 983 height 317
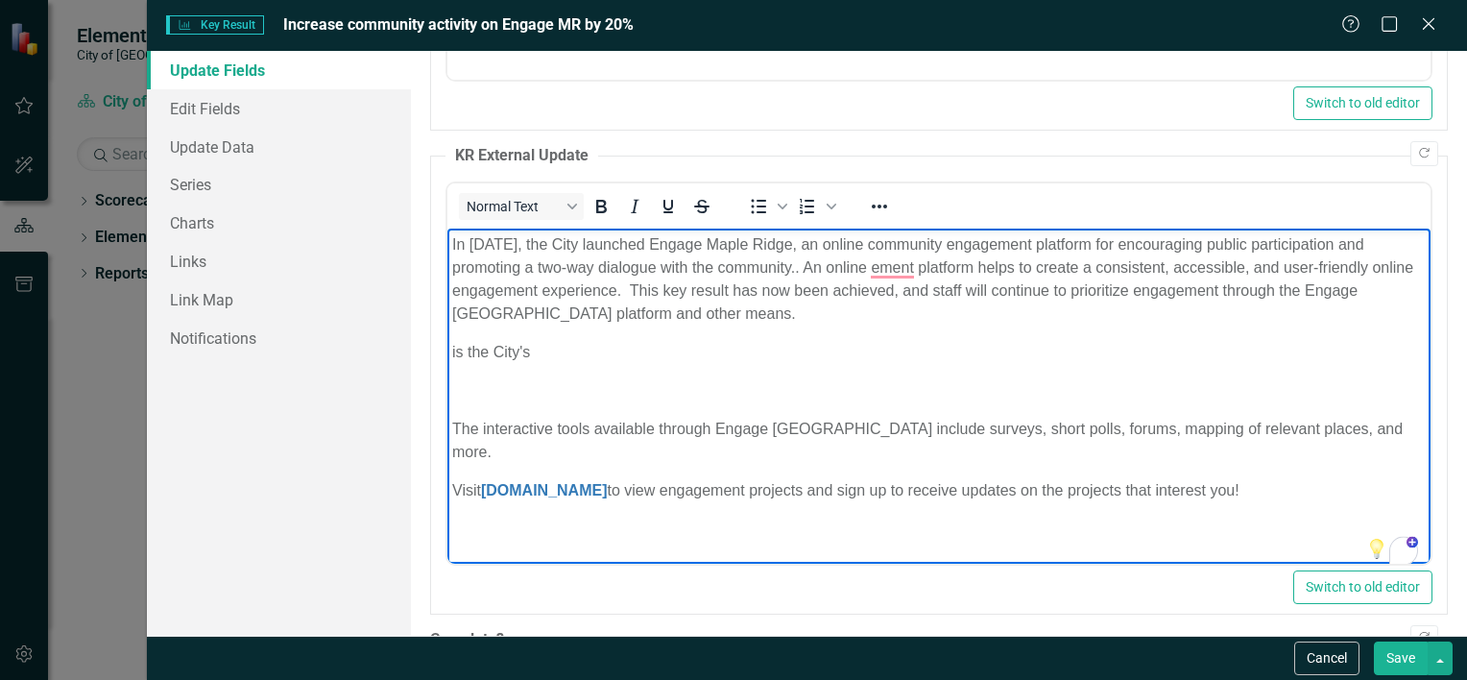
click at [800, 272] on p "In [DATE], the City launched Engage Maple Ridge, an online community engagement…" at bounding box center [938, 279] width 974 height 92
drag, startPoint x: 624, startPoint y: 289, endPoint x: 665, endPoint y: 286, distance: 41.4
click at [627, 289] on p "In [DATE], the City launched Engage [GEOGRAPHIC_DATA], an online community enga…" at bounding box center [938, 279] width 974 height 92
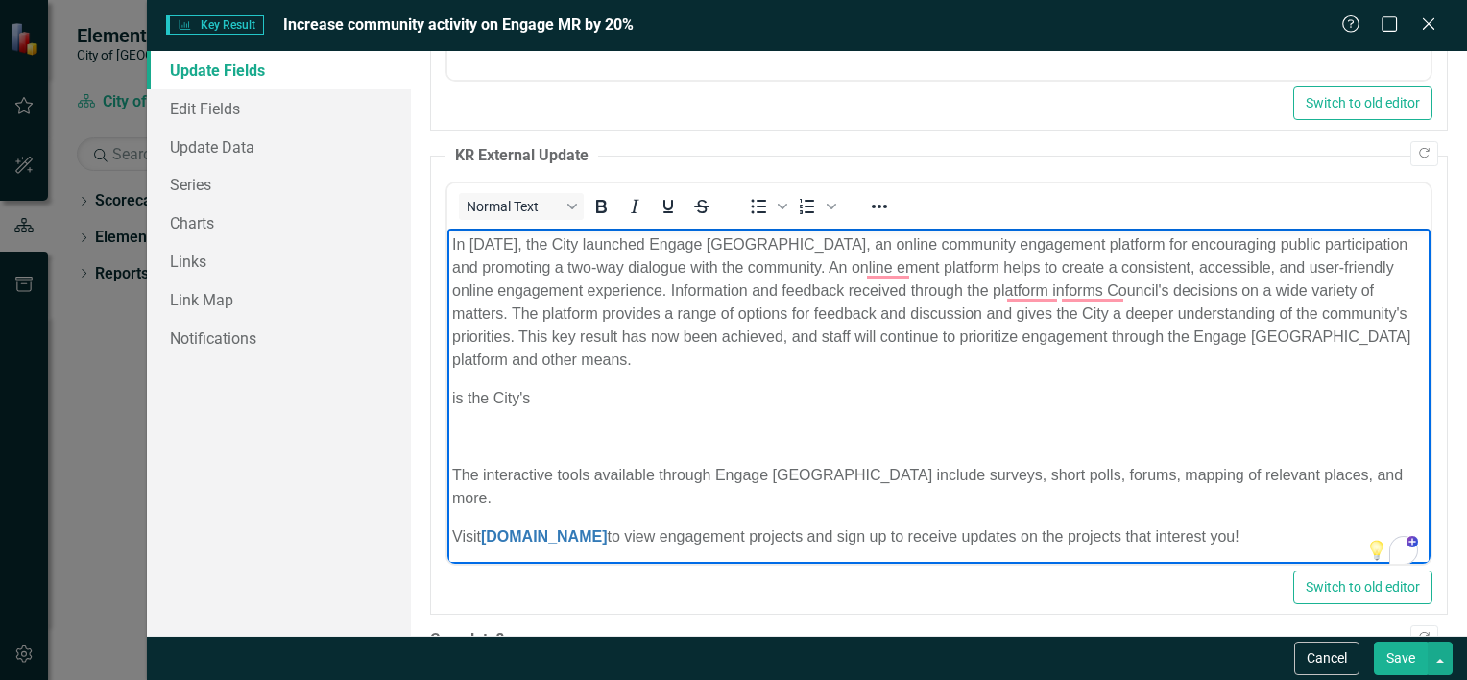
click at [526, 270] on p "In [DATE], the City launched Engage [GEOGRAPHIC_DATA], an online community enga…" at bounding box center [938, 302] width 974 height 138
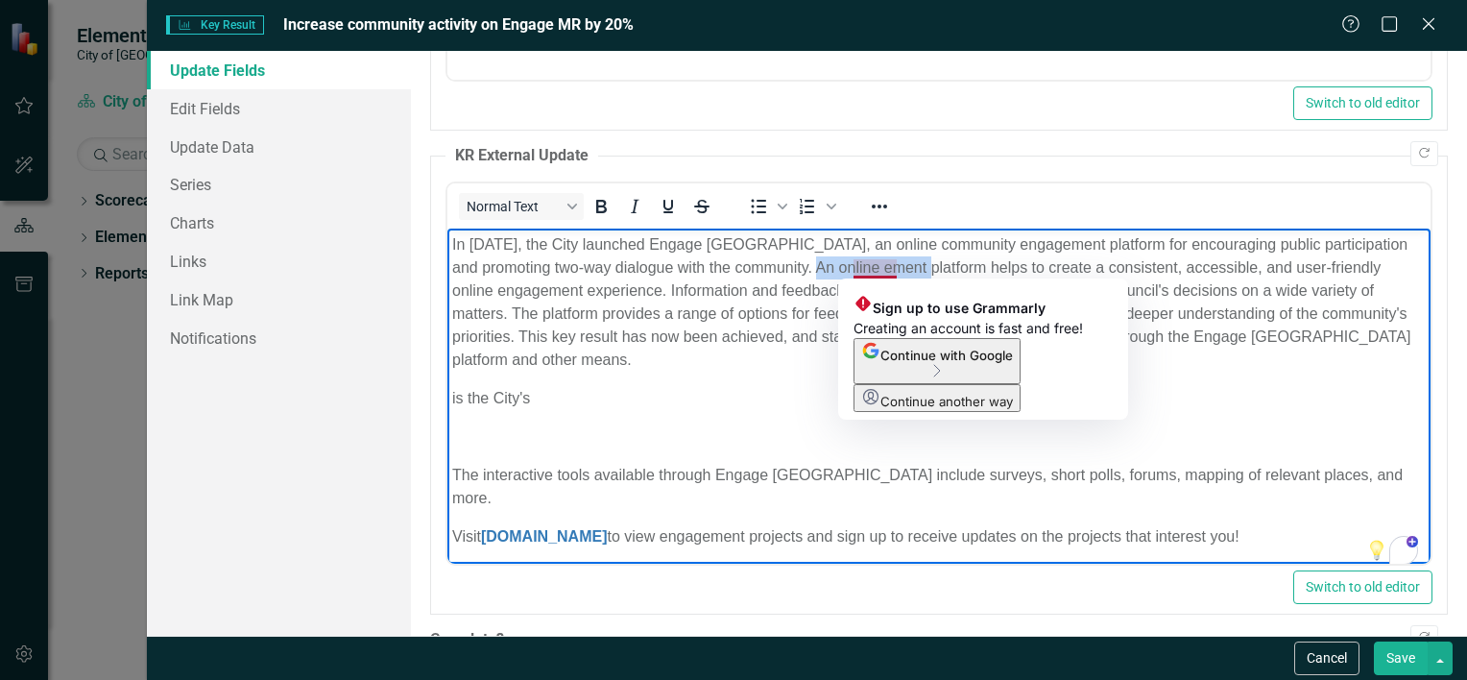
drag, startPoint x: 785, startPoint y: 264, endPoint x: 902, endPoint y: 272, distance: 116.4
click at [902, 272] on p "In [DATE], the City launched Engage [GEOGRAPHIC_DATA], an online community enga…" at bounding box center [938, 302] width 974 height 138
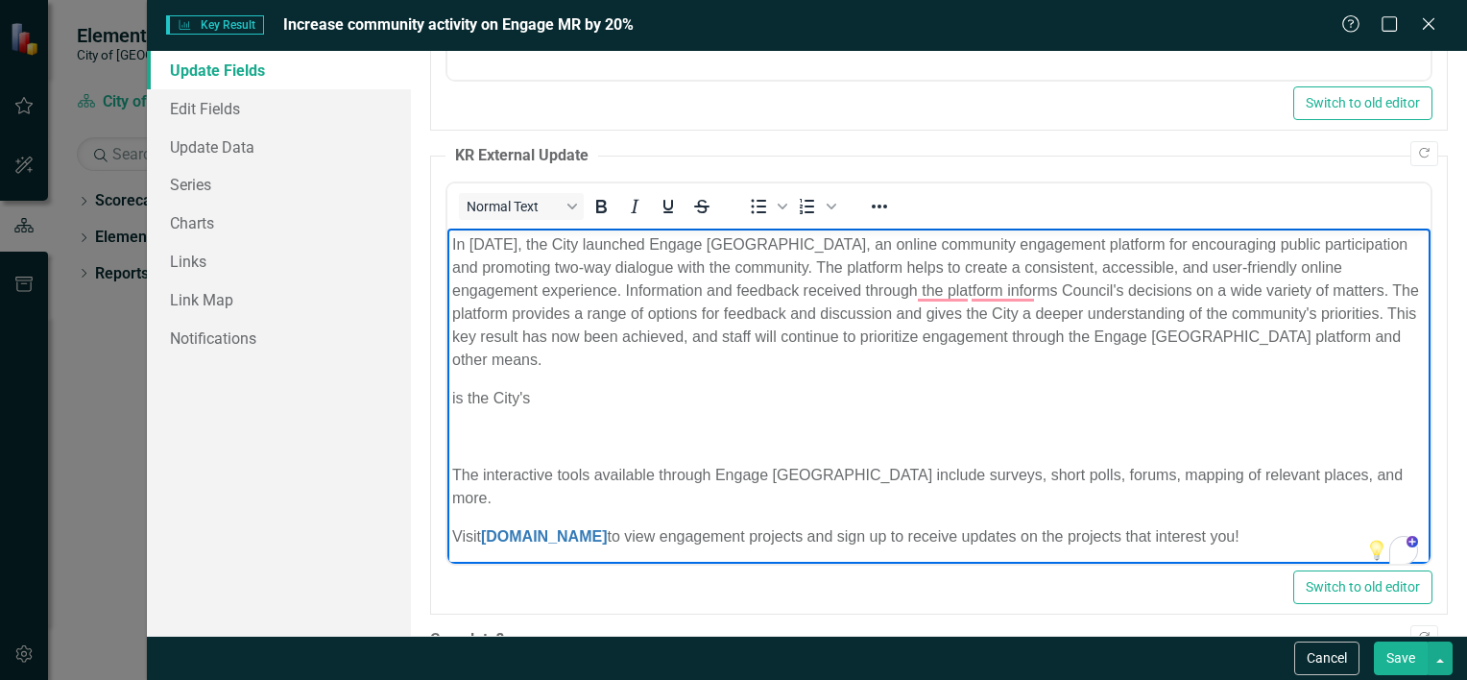
click at [728, 334] on p "In [DATE], the City launched Engage [GEOGRAPHIC_DATA], an online community enga…" at bounding box center [938, 302] width 974 height 138
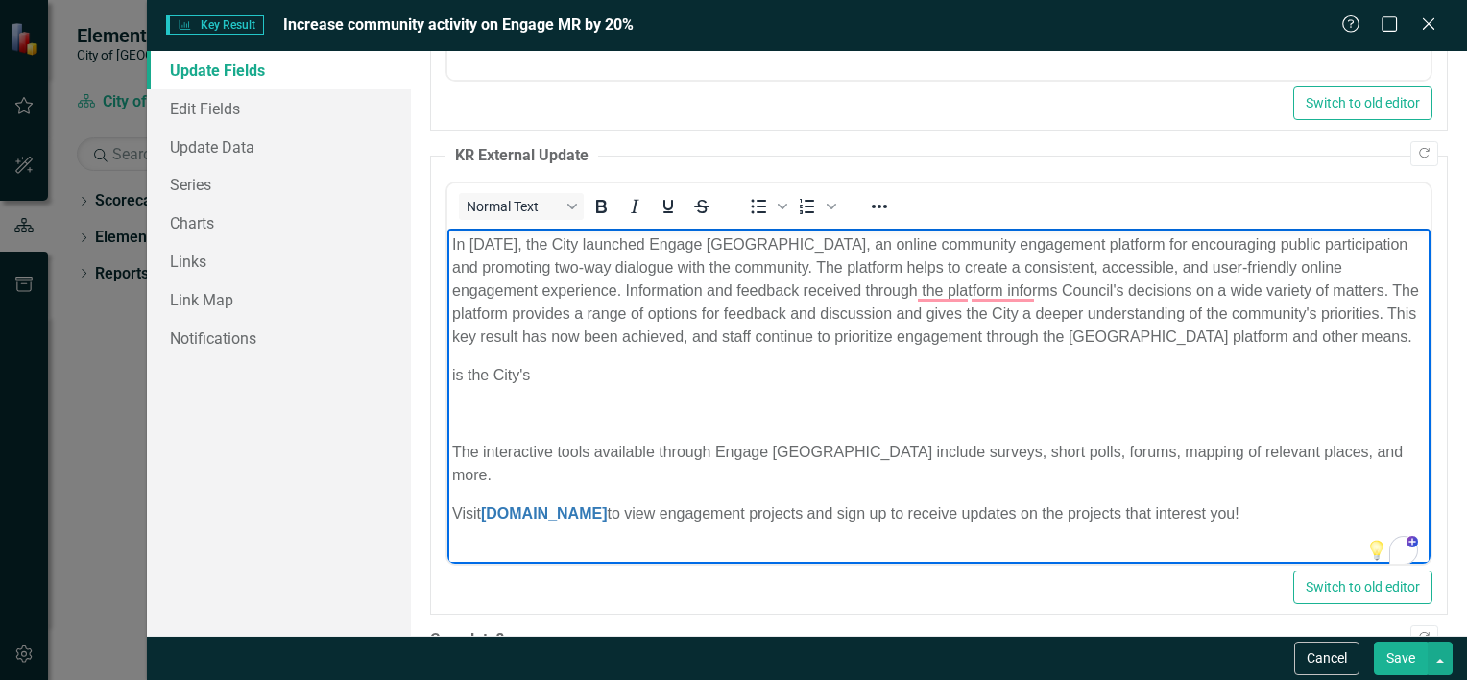
click at [1252, 334] on p "In [DATE], the City launched Engage [GEOGRAPHIC_DATA], an online community enga…" at bounding box center [938, 290] width 974 height 115
click at [1246, 339] on p "In [DATE], the City launched Engage [GEOGRAPHIC_DATA], an online community enga…" at bounding box center [938, 290] width 974 height 115
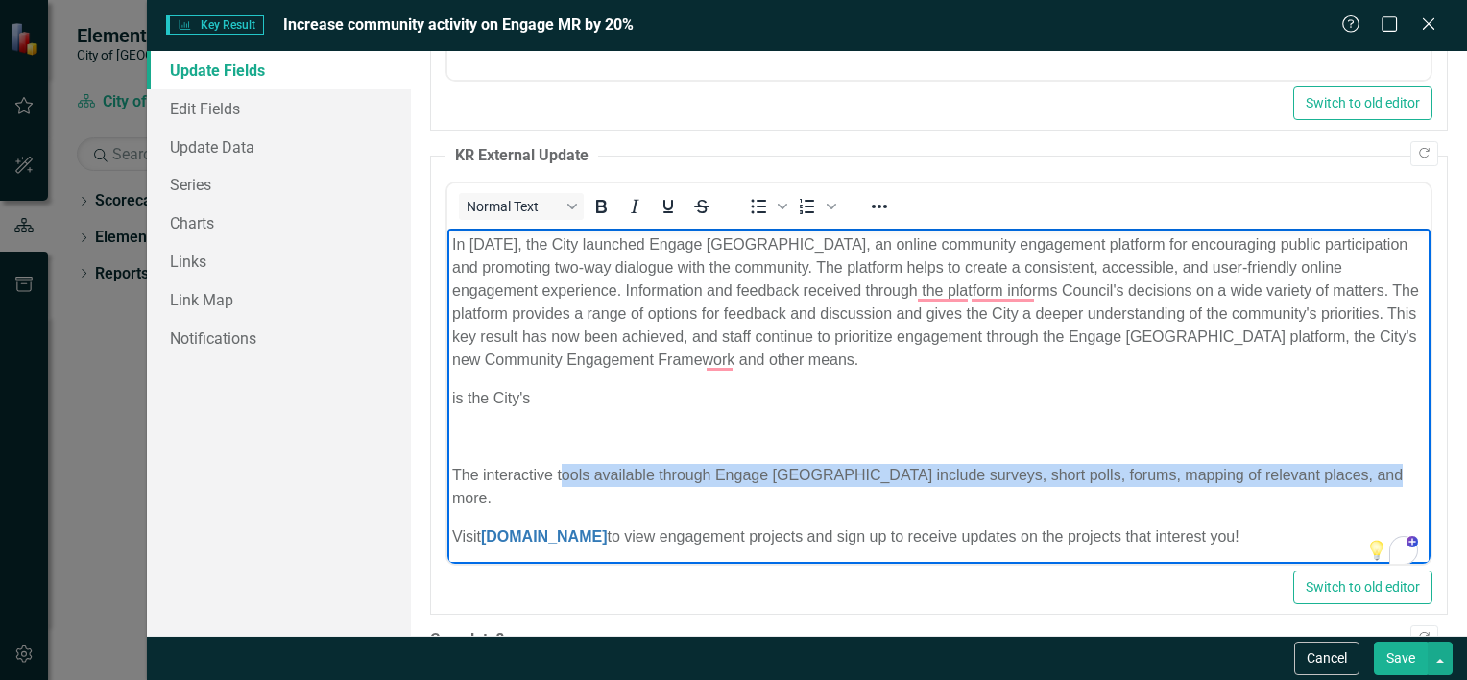
drag, startPoint x: 1401, startPoint y: 473, endPoint x: 561, endPoint y: 478, distance: 840.2
click at [561, 478] on p "The interactive tools available through Engage [GEOGRAPHIC_DATA] include survey…" at bounding box center [938, 487] width 974 height 46
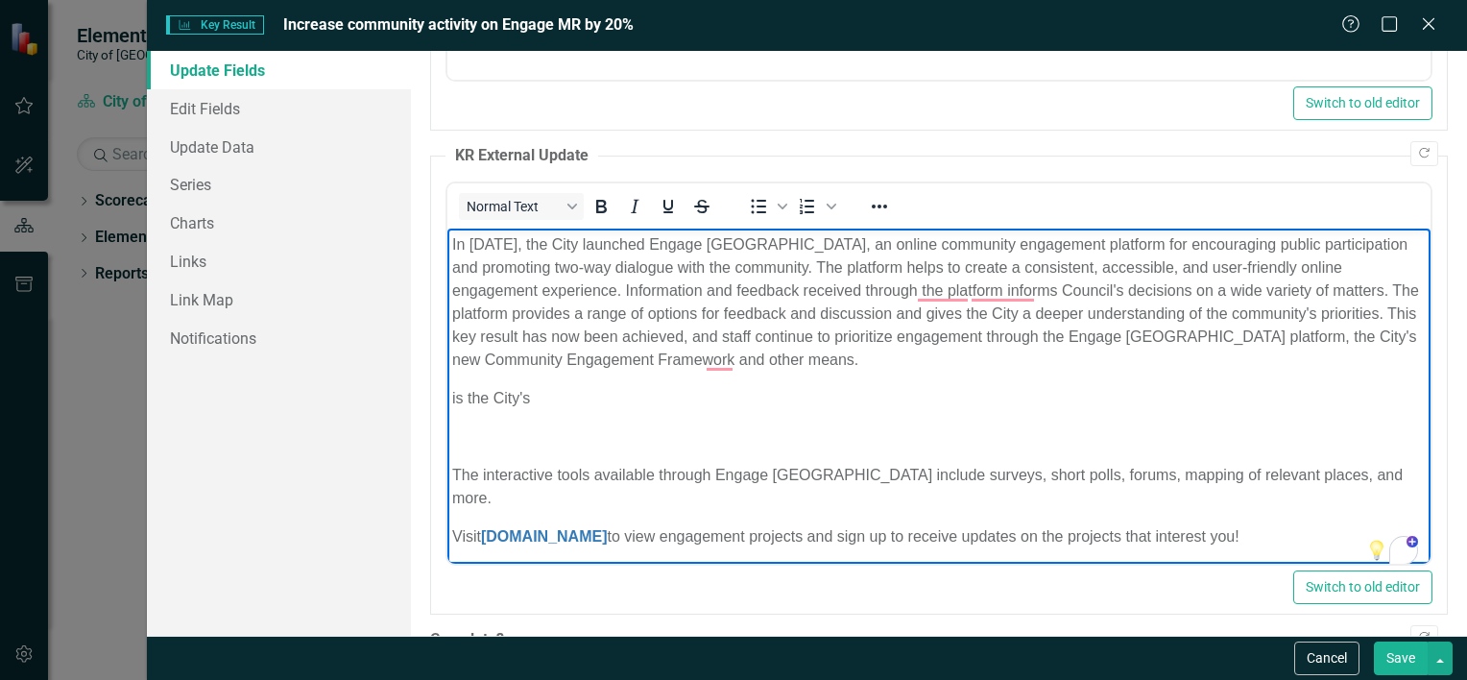
click at [769, 397] on p "is the City's" at bounding box center [938, 398] width 974 height 23
click at [607, 528] on link "[DOMAIN_NAME]" at bounding box center [543, 536] width 127 height 16
click at [778, 351] on p "In [DATE], the City launched Engage [GEOGRAPHIC_DATA], an online community enga…" at bounding box center [938, 302] width 974 height 138
drag, startPoint x: 497, startPoint y: 512, endPoint x: 656, endPoint y: 512, distance: 158.4
click at [656, 525] on p "Visit [DOMAIN_NAME] to view engagement projects and sign up to receive updates …" at bounding box center [938, 536] width 974 height 23
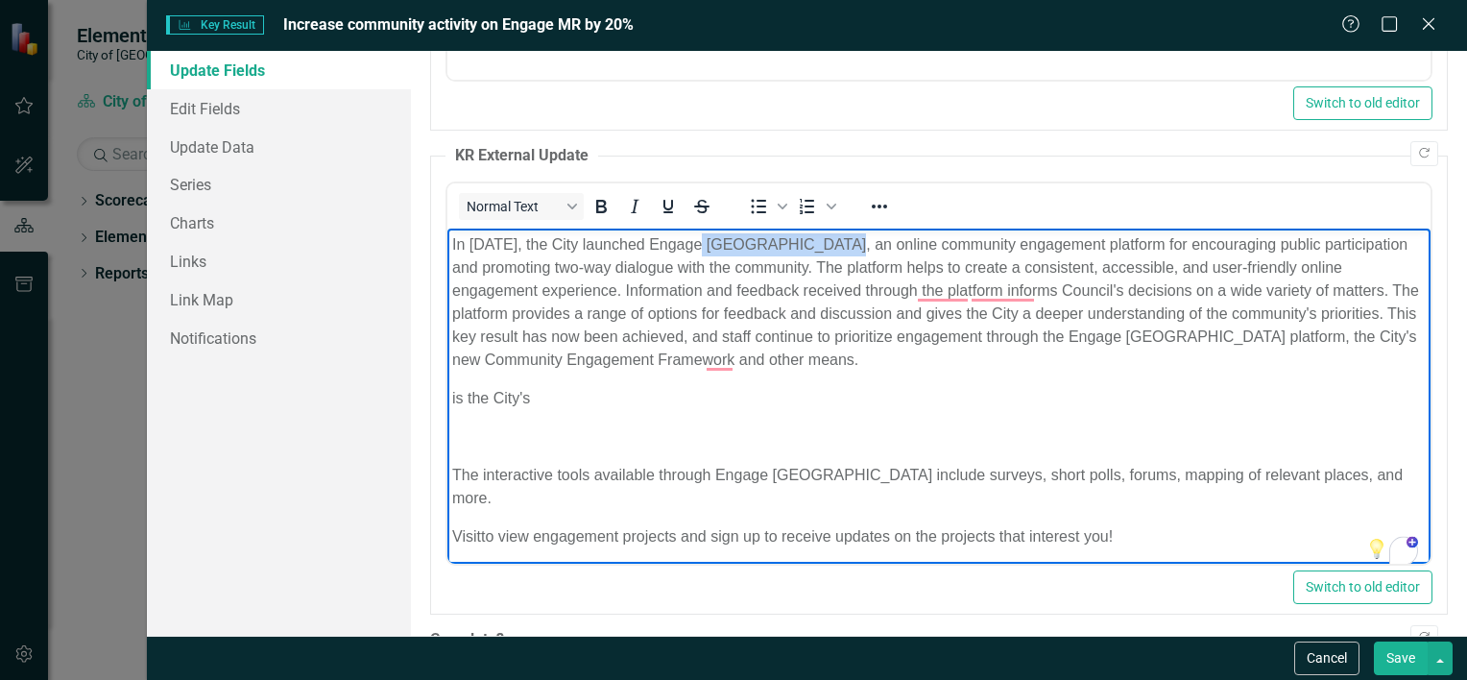
drag, startPoint x: 693, startPoint y: 243, endPoint x: 835, endPoint y: 241, distance: 142.1
click at [835, 241] on p "In [DATE], the City launched Engage [GEOGRAPHIC_DATA], an online community enga…" at bounding box center [938, 302] width 974 height 138
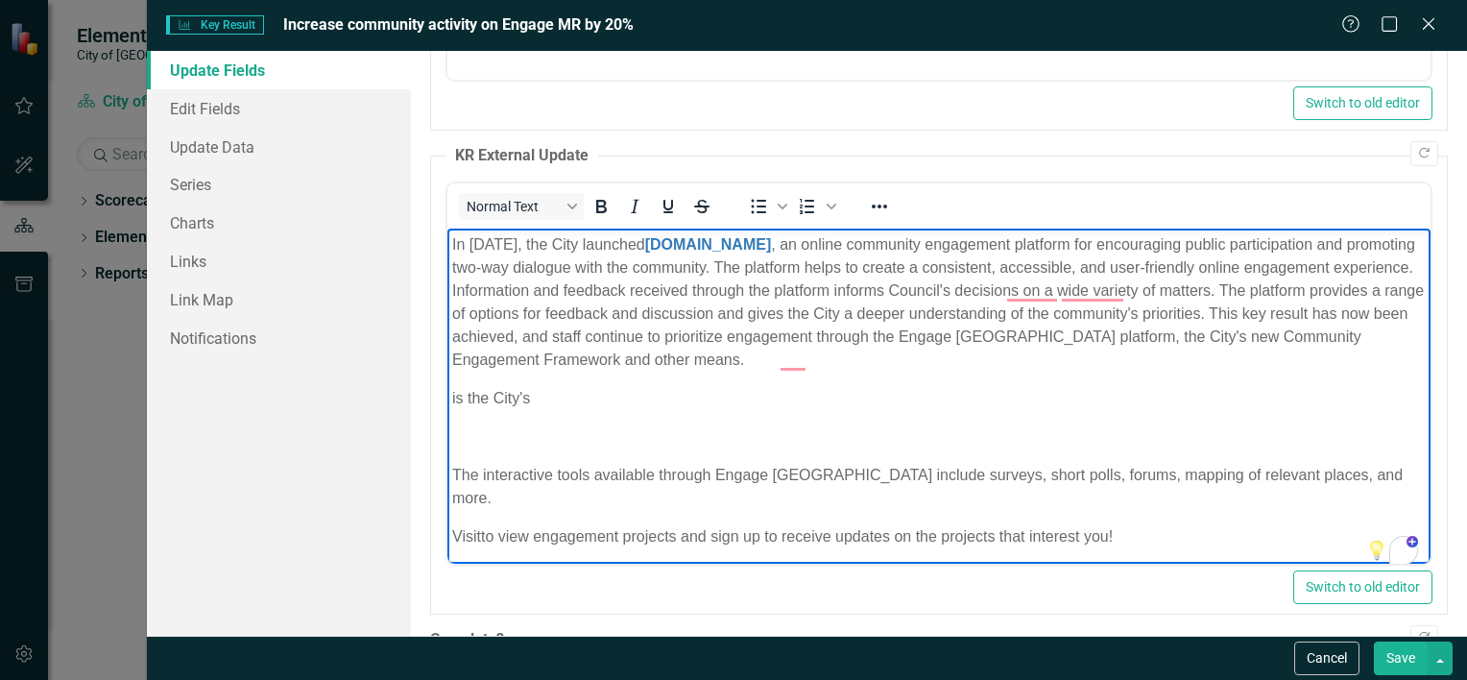
click at [890, 273] on p "In [DATE], the City launched [DOMAIN_NAME] , an online community engagement pla…" at bounding box center [938, 302] width 974 height 138
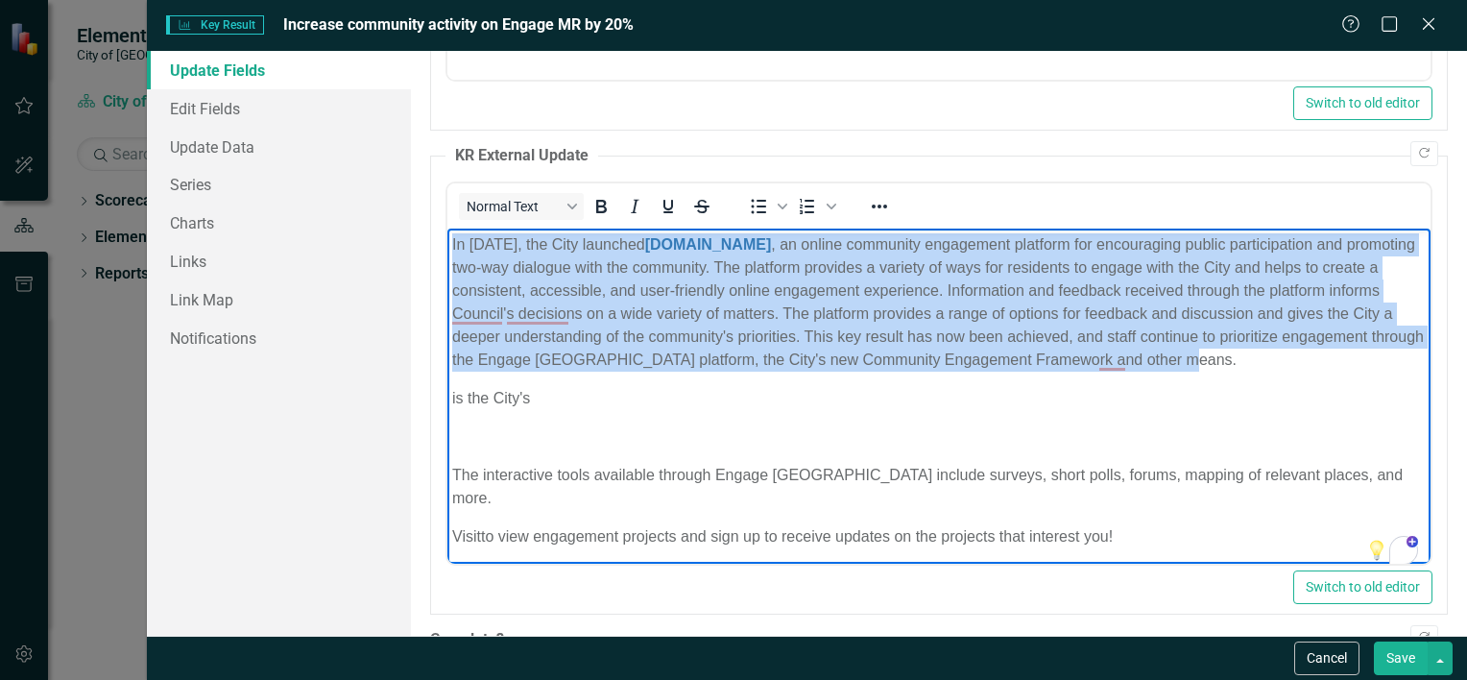
drag, startPoint x: 1156, startPoint y: 351, endPoint x: 856, endPoint y: 460, distance: 319.5
click at [447, 235] on html "In [DATE], the City launched [DOMAIN_NAME] , an online community engagement pla…" at bounding box center [938, 399] width 983 height 340
copy p "In [DATE], the City launched [DOMAIN_NAME] , an online community engagement pla…"
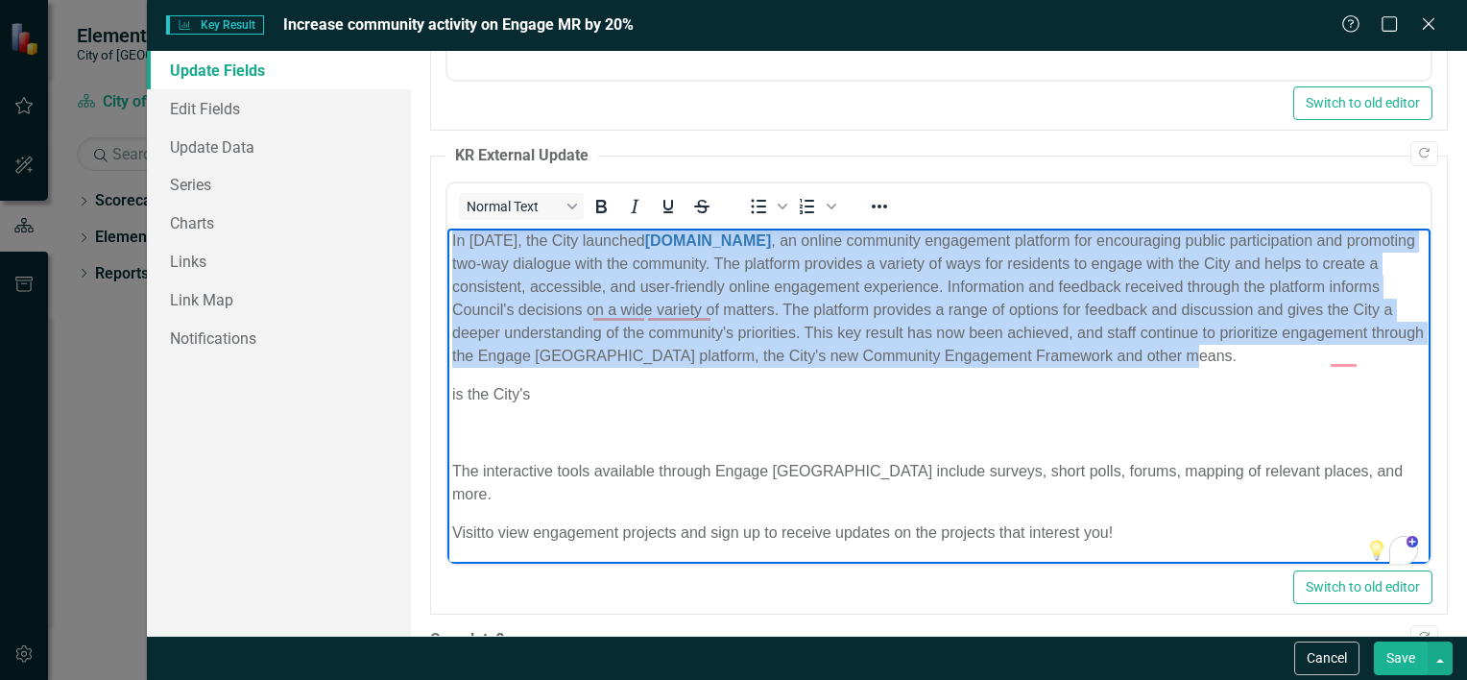
scroll to position [4, 0]
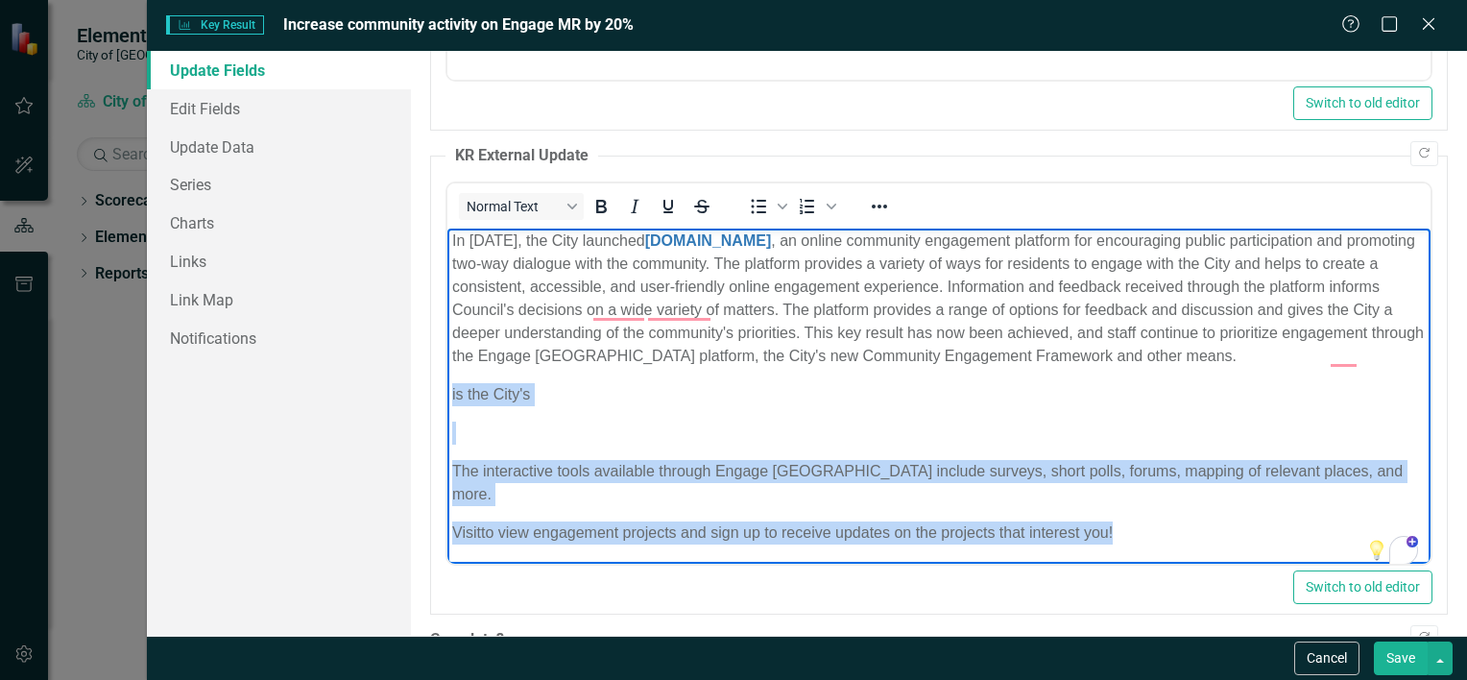
drag, startPoint x: 1127, startPoint y: 533, endPoint x: 431, endPoint y: 412, distance: 706.6
click at [447, 412] on html "In [DATE], the City launched [DOMAIN_NAME] , an online community engagement pla…" at bounding box center [938, 395] width 983 height 340
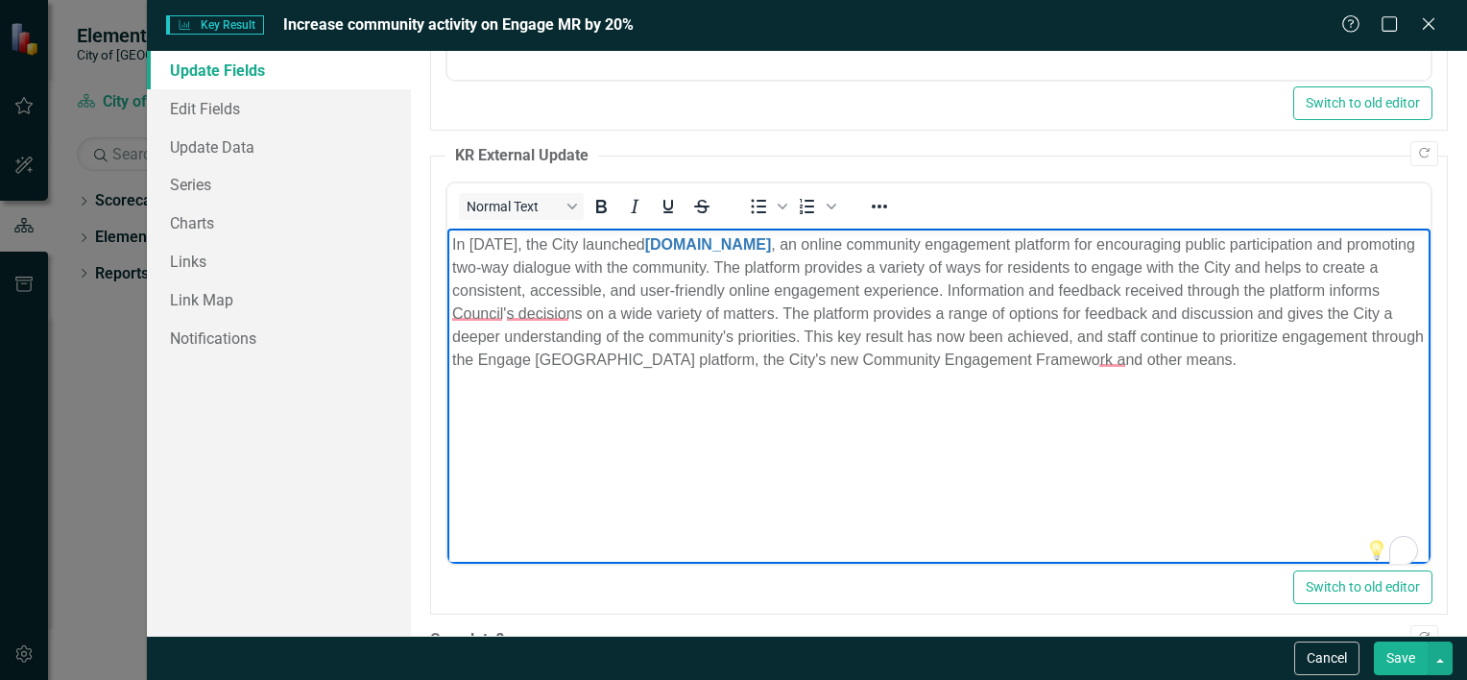
scroll to position [0, 0]
click at [574, 393] on body "In [DATE], the City launched [DOMAIN_NAME] , an online community engagement pla…" at bounding box center [938, 373] width 983 height 288
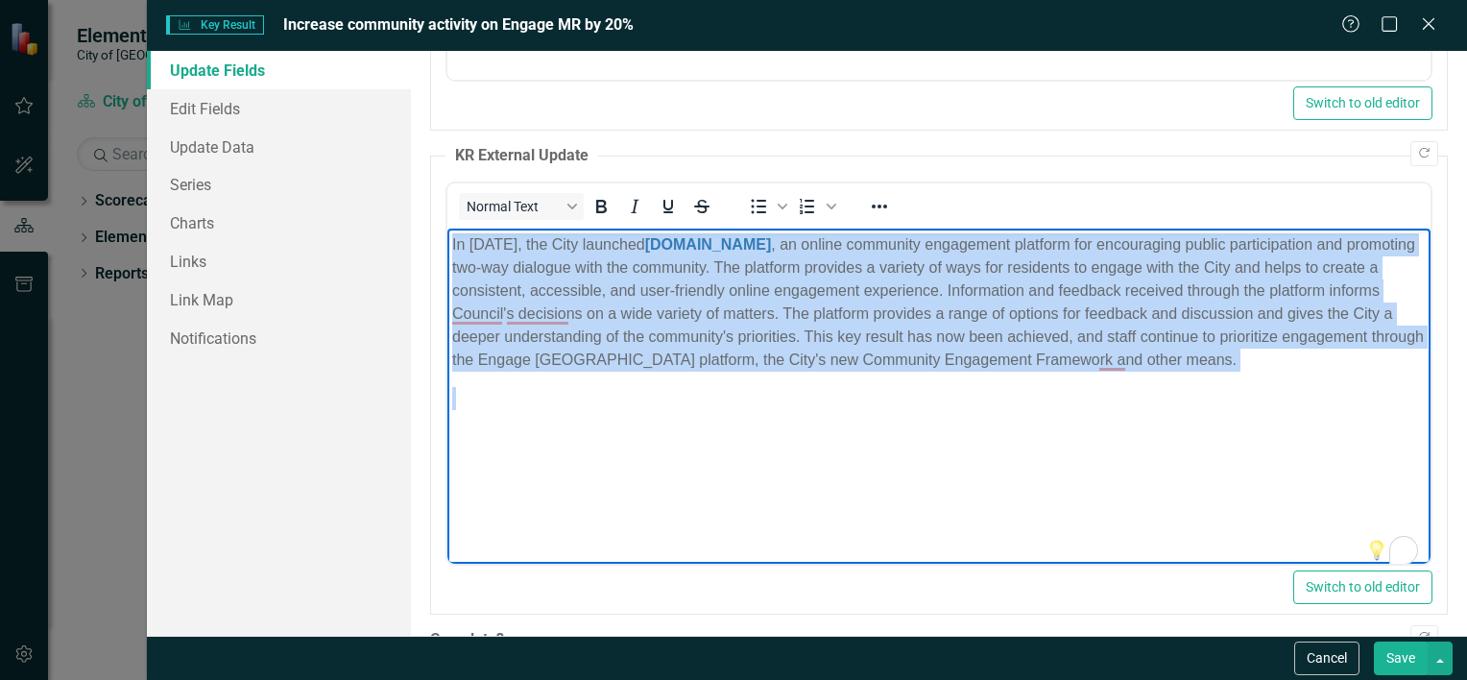
drag, startPoint x: 543, startPoint y: 421, endPoint x: 876, endPoint y: 451, distance: 333.7
click at [447, 229] on html "In [DATE], the City launched [DOMAIN_NAME] , an online community engagement pla…" at bounding box center [938, 373] width 983 height 288
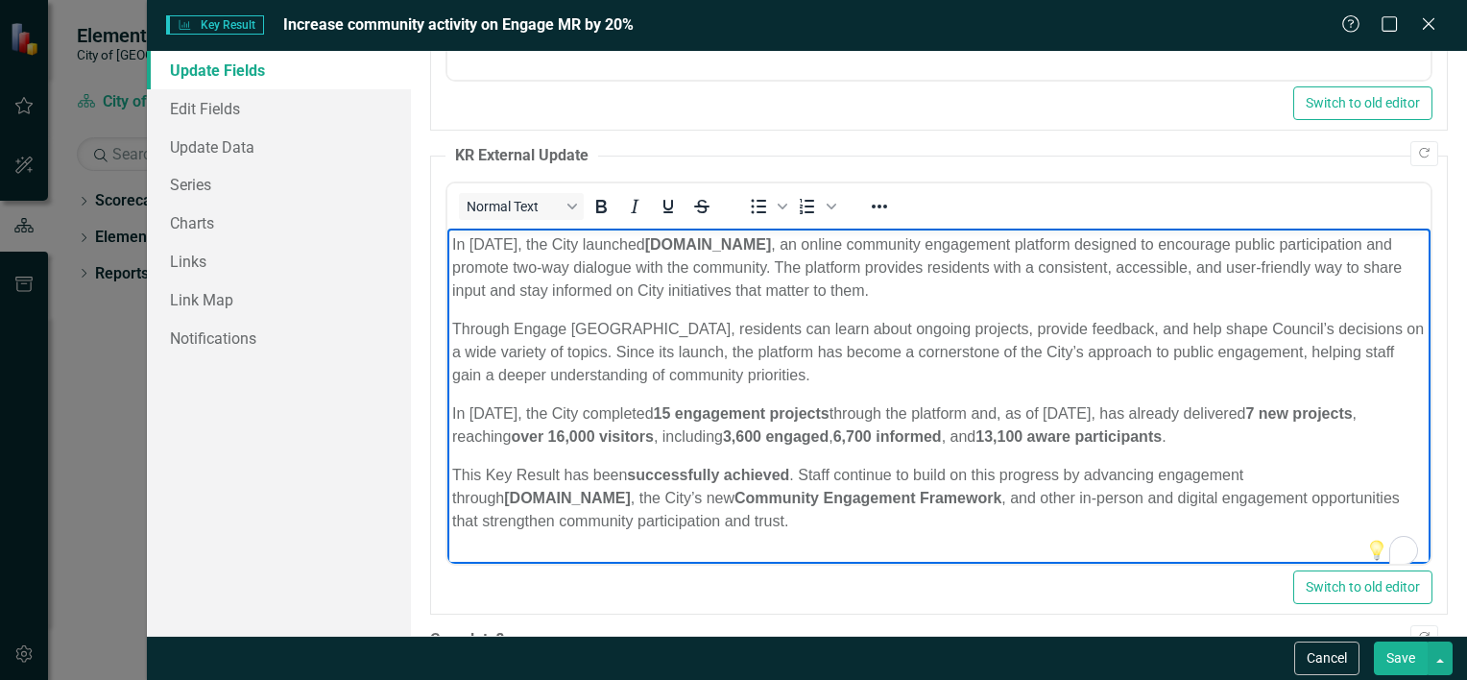
click at [780, 262] on p "In [DATE], the City launched [DOMAIN_NAME] , an online community engagement pla…" at bounding box center [938, 267] width 974 height 69
drag, startPoint x: 693, startPoint y: 245, endPoint x: 857, endPoint y: 247, distance: 164.2
click at [771, 247] on strong "[DOMAIN_NAME]" at bounding box center [707, 244] width 127 height 16
drag, startPoint x: 343, startPoint y: 13, endPoint x: 888, endPoint y: 201, distance: 576.7
click at [888, 201] on icon "Reveal or hide additional toolbar items" at bounding box center [879, 206] width 23 height 23
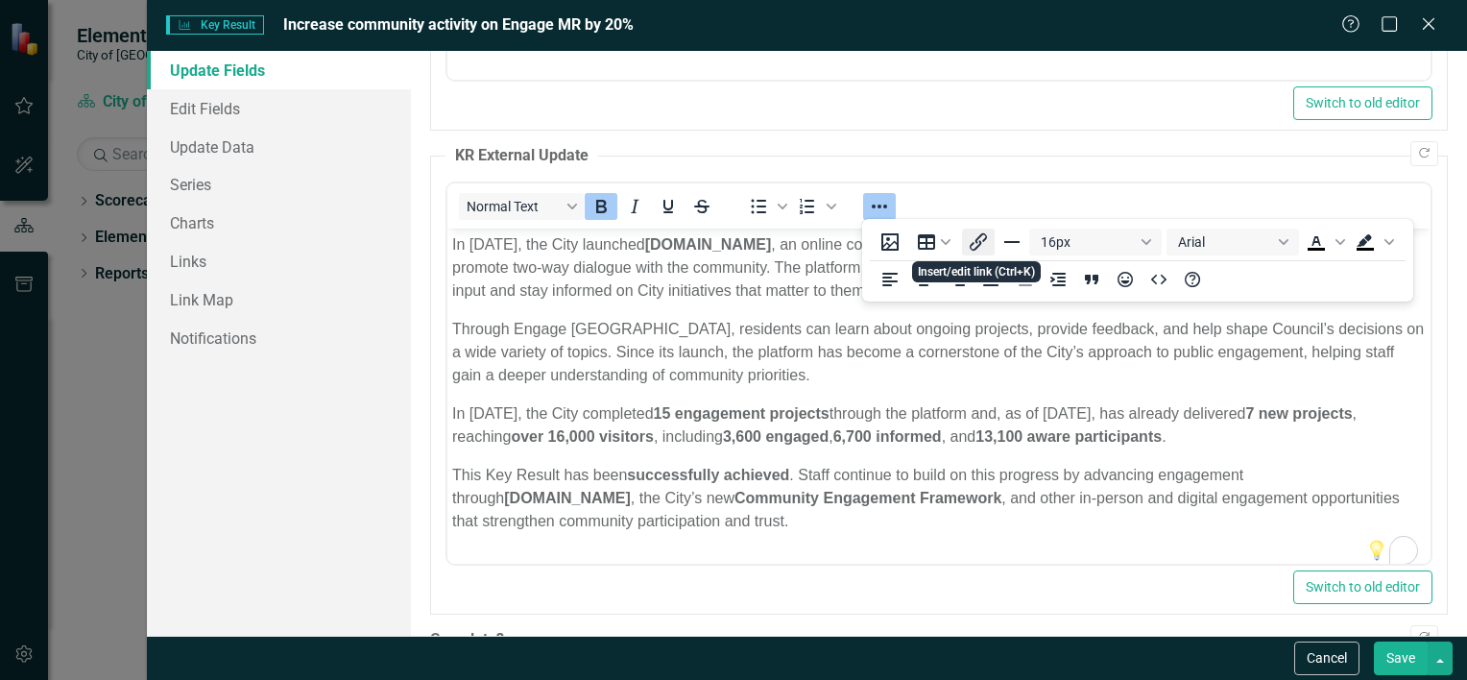
click at [970, 240] on icon "Insert/edit link" at bounding box center [978, 241] width 23 height 23
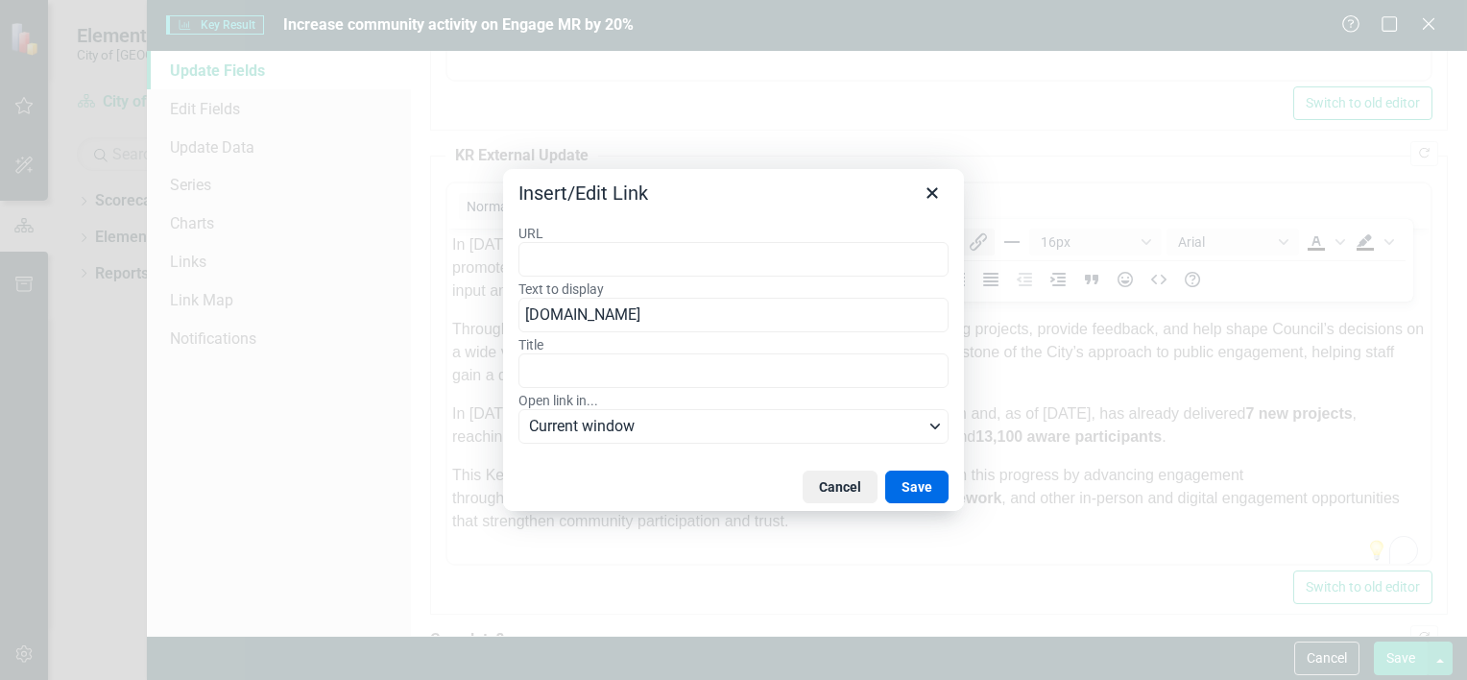
type input "[URL][DOMAIN_NAME]"
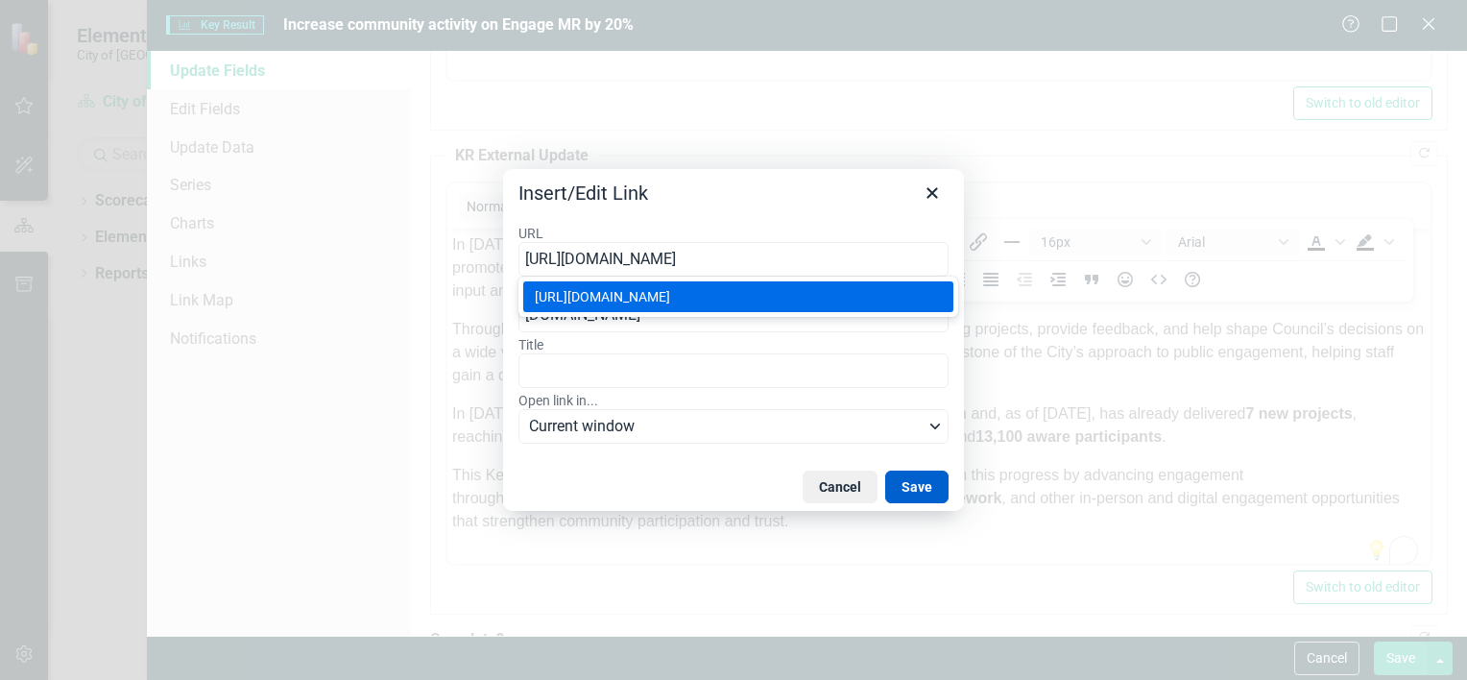
click at [914, 494] on button "Save" at bounding box center [916, 487] width 63 height 33
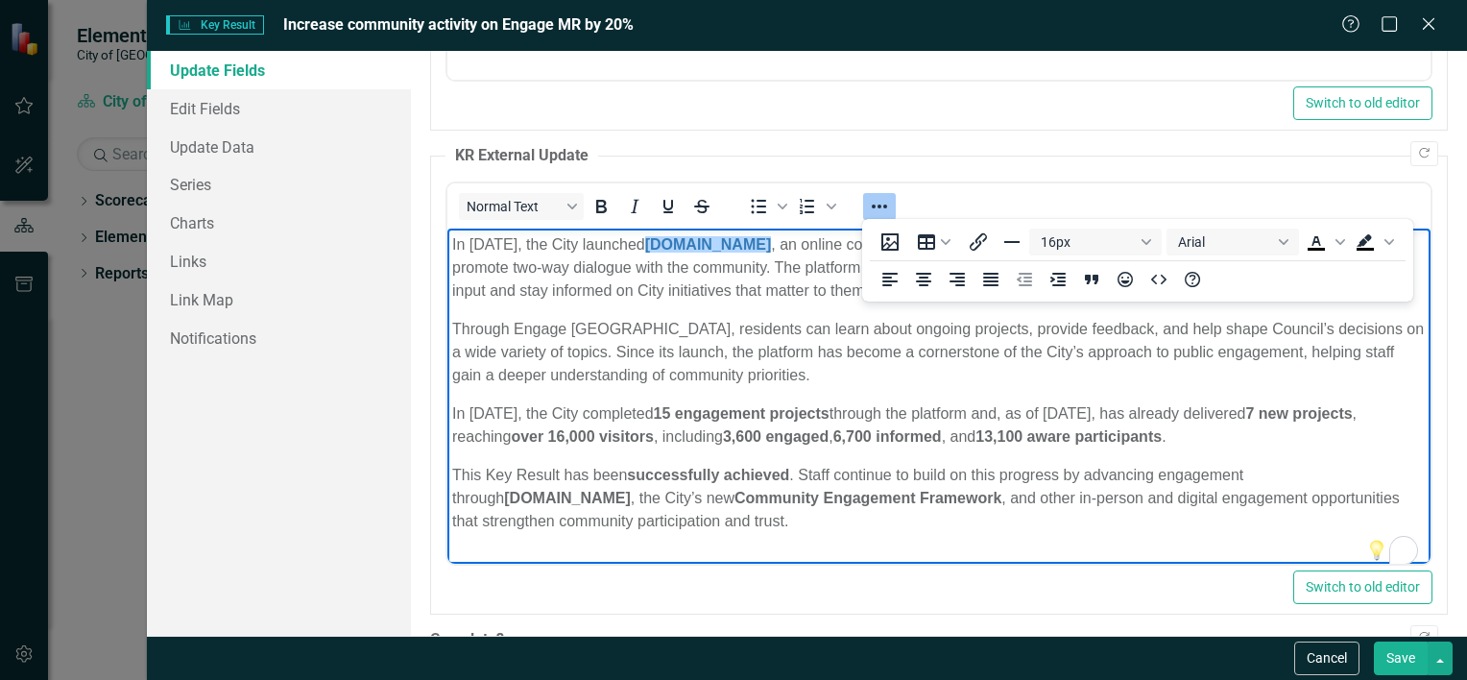
click at [999, 357] on p "Through Engage [GEOGRAPHIC_DATA], residents can learn about ongoing projects, p…" at bounding box center [938, 352] width 974 height 69
click at [1222, 327] on p "Through Engage [GEOGRAPHIC_DATA], residents can learn about ongoing projects, p…" at bounding box center [938, 352] width 974 height 69
click at [1161, 141] on div "Copy Forward Status Met Expand Copy Forward KR Internal Update Normal Text To o…" at bounding box center [939, 163] width 1018 height 1156
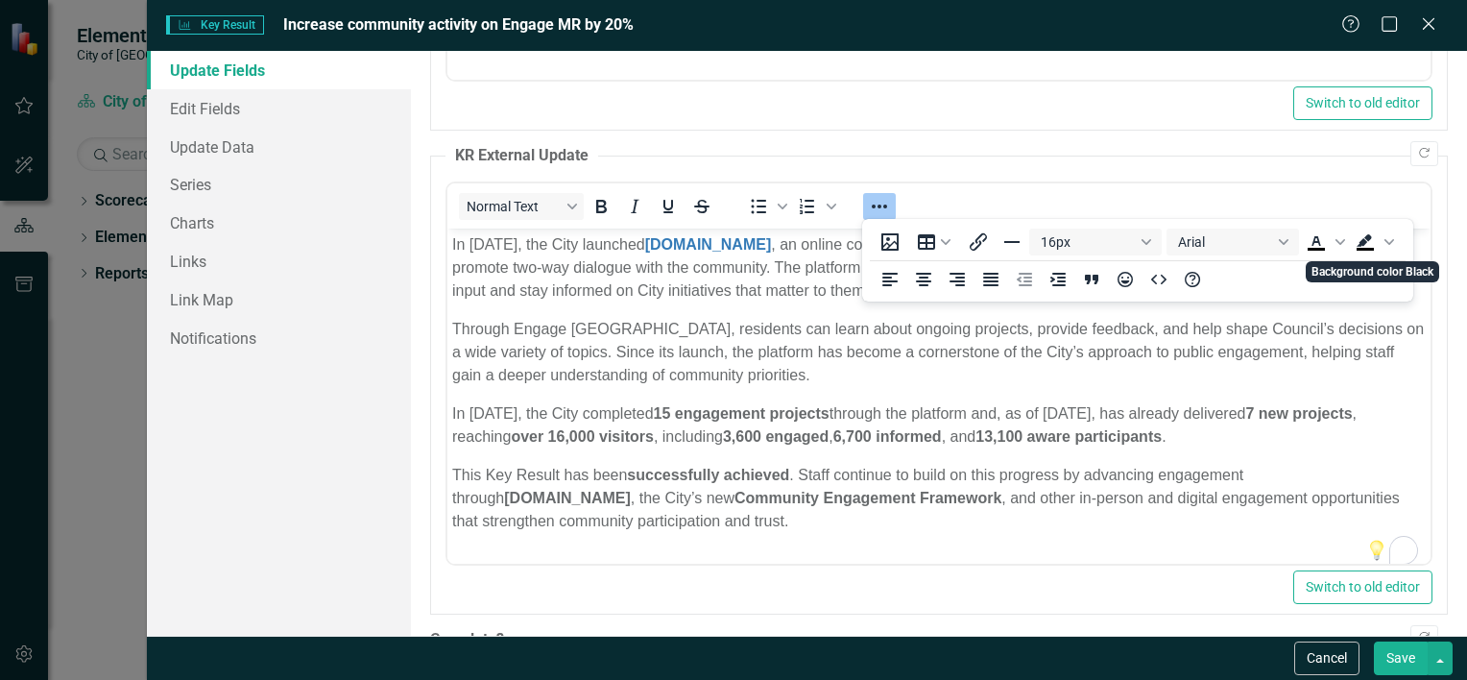
drag, startPoint x: 1306, startPoint y: 391, endPoint x: 1246, endPoint y: 360, distance: 67.0
click at [1307, 391] on body "In [DATE], the City launched [DOMAIN_NAME] , an online community engagement pla…" at bounding box center [938, 391] width 983 height 325
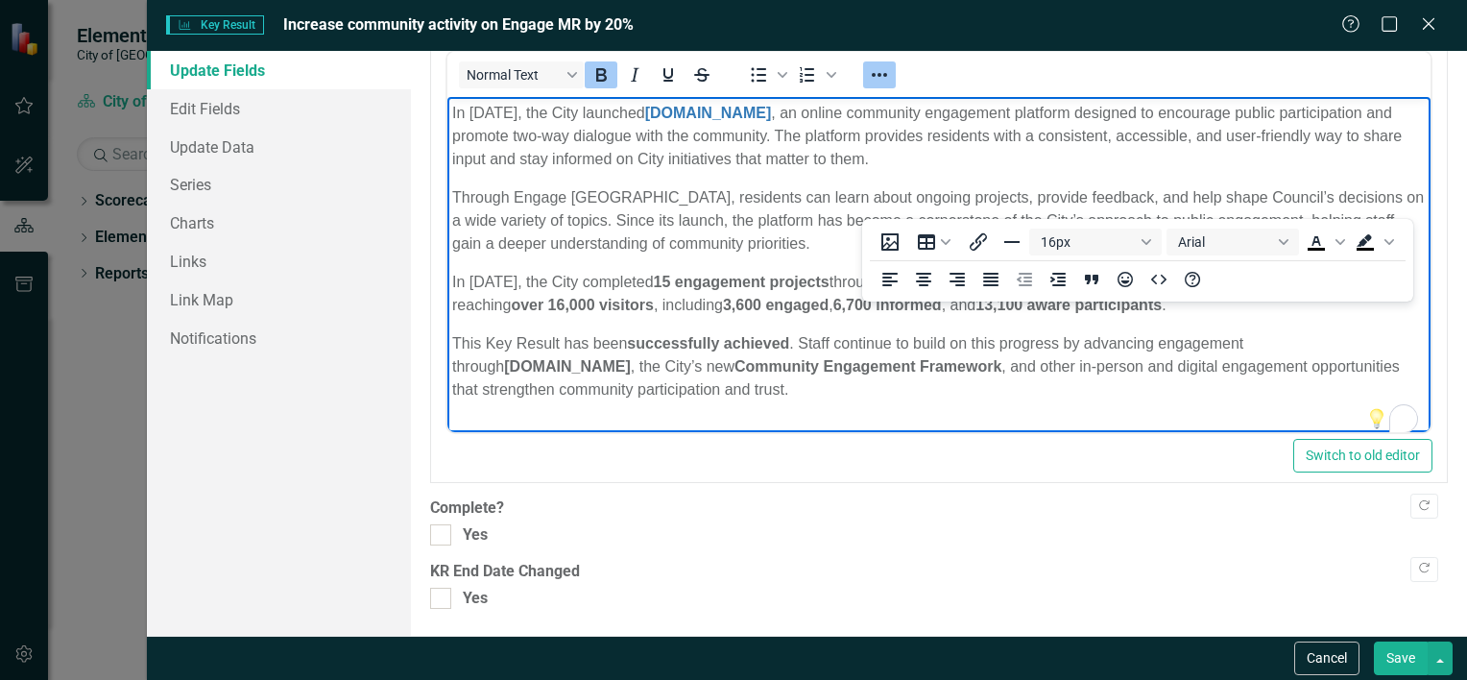
scroll to position [516, 0]
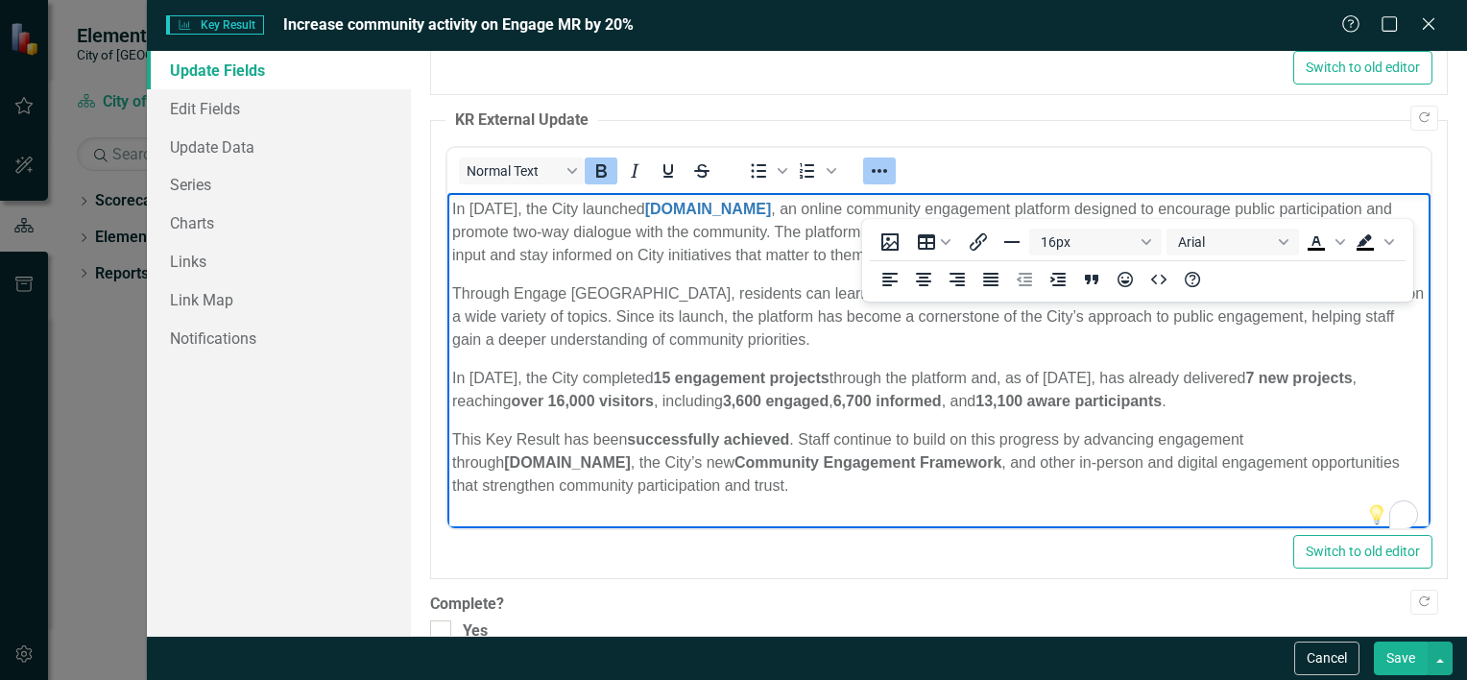
click at [663, 302] on p "Through Engage [GEOGRAPHIC_DATA], residents can learn about ongoing projects, p…" at bounding box center [938, 316] width 974 height 69
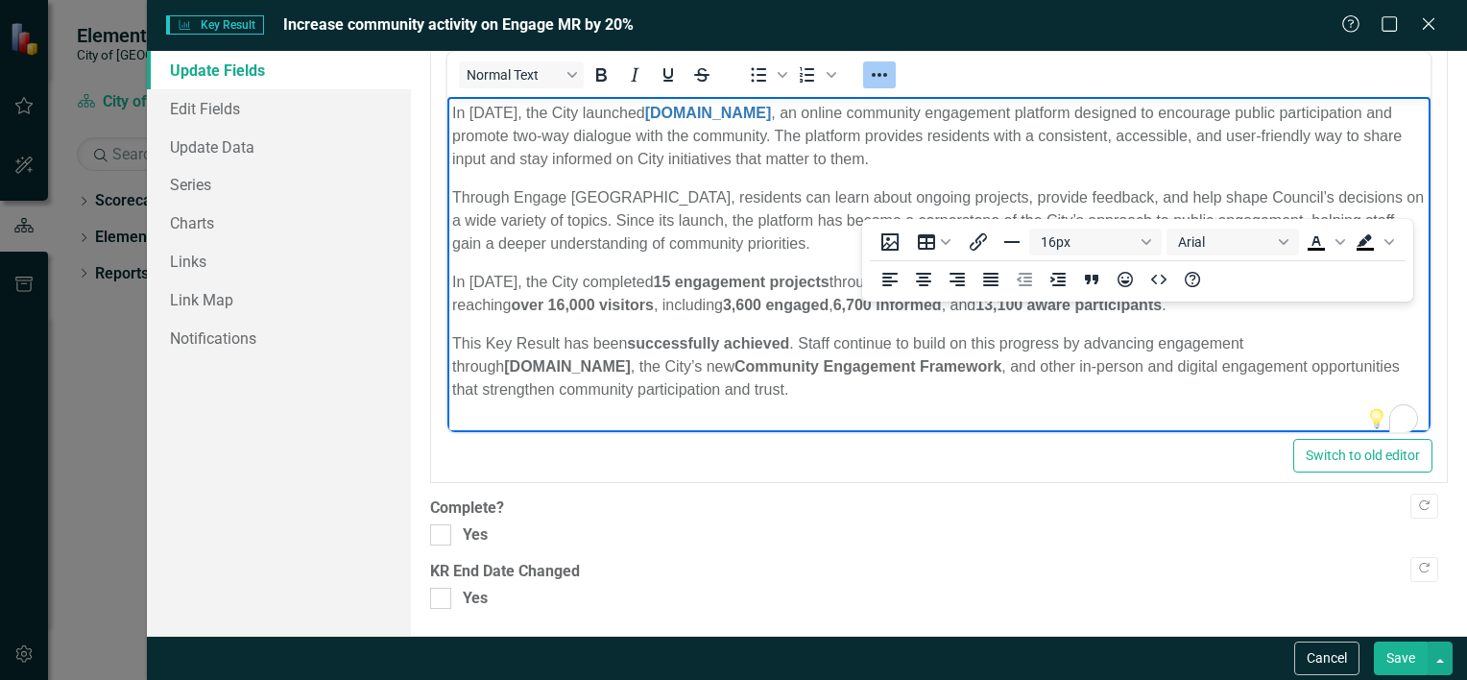
click at [880, 73] on icon "Reveal or hide additional toolbar items" at bounding box center [879, 75] width 15 height 4
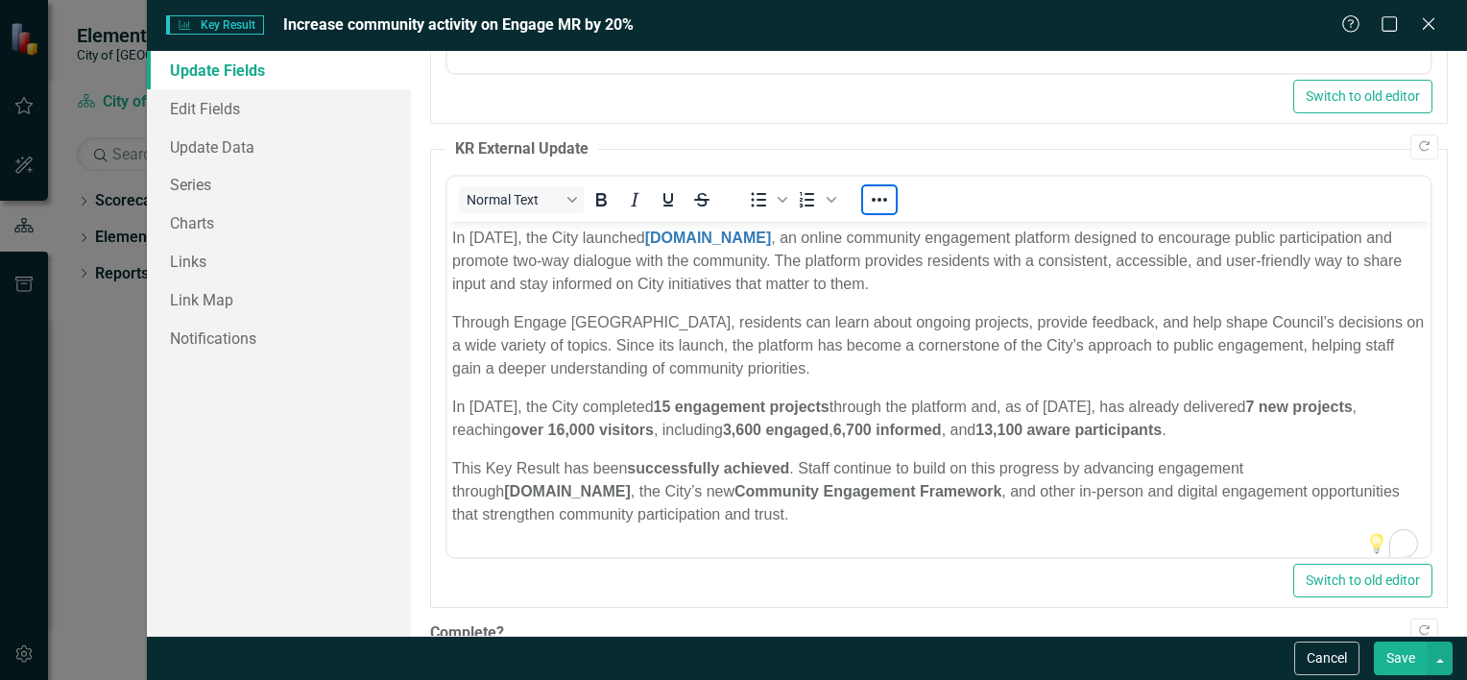
scroll to position [516, 0]
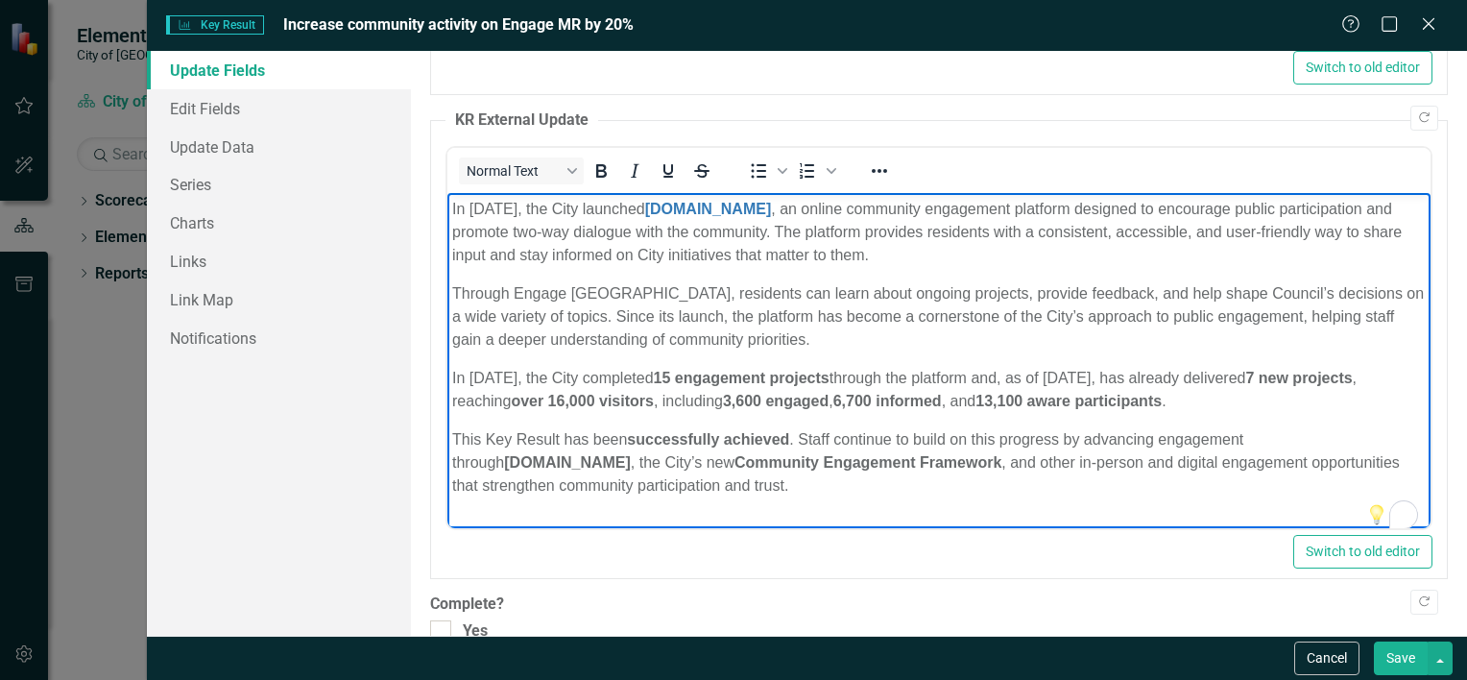
drag, startPoint x: 1026, startPoint y: 255, endPoint x: 1046, endPoint y: 249, distance: 20.3
click at [1026, 254] on p "In [DATE], the City launched [DOMAIN_NAME] , an online community engagement pla…" at bounding box center [938, 232] width 974 height 69
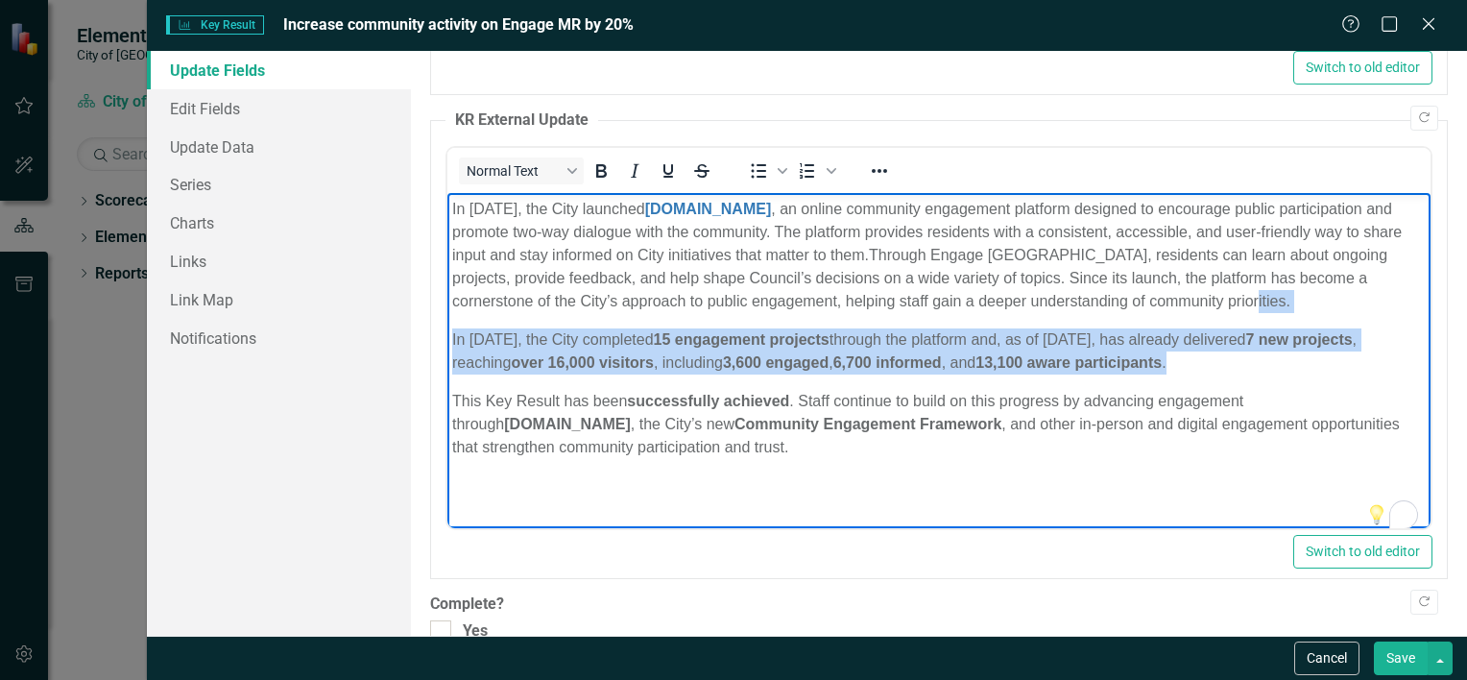
drag, startPoint x: 1296, startPoint y: 359, endPoint x: 1307, endPoint y: 296, distance: 64.2
click at [1307, 296] on body "In [DATE], the City launched [DOMAIN_NAME] , an online community engagement pla…" at bounding box center [938, 337] width 983 height 288
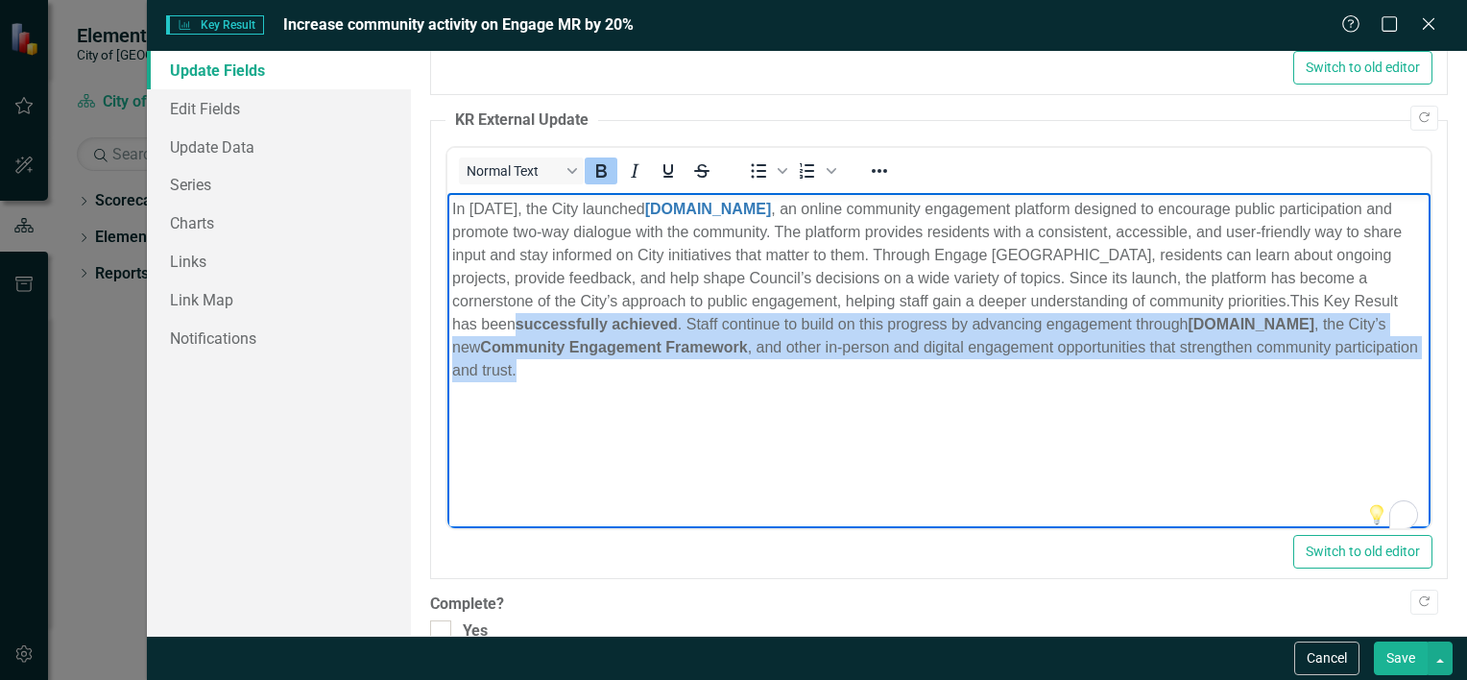
drag, startPoint x: 568, startPoint y: 324, endPoint x: 856, endPoint y: 373, distance: 291.3
click at [856, 373] on p "In [DATE], the City launched [DOMAIN_NAME] , an online community engagement pla…" at bounding box center [938, 290] width 974 height 184
click at [599, 169] on icon "Bold" at bounding box center [601, 170] width 11 height 13
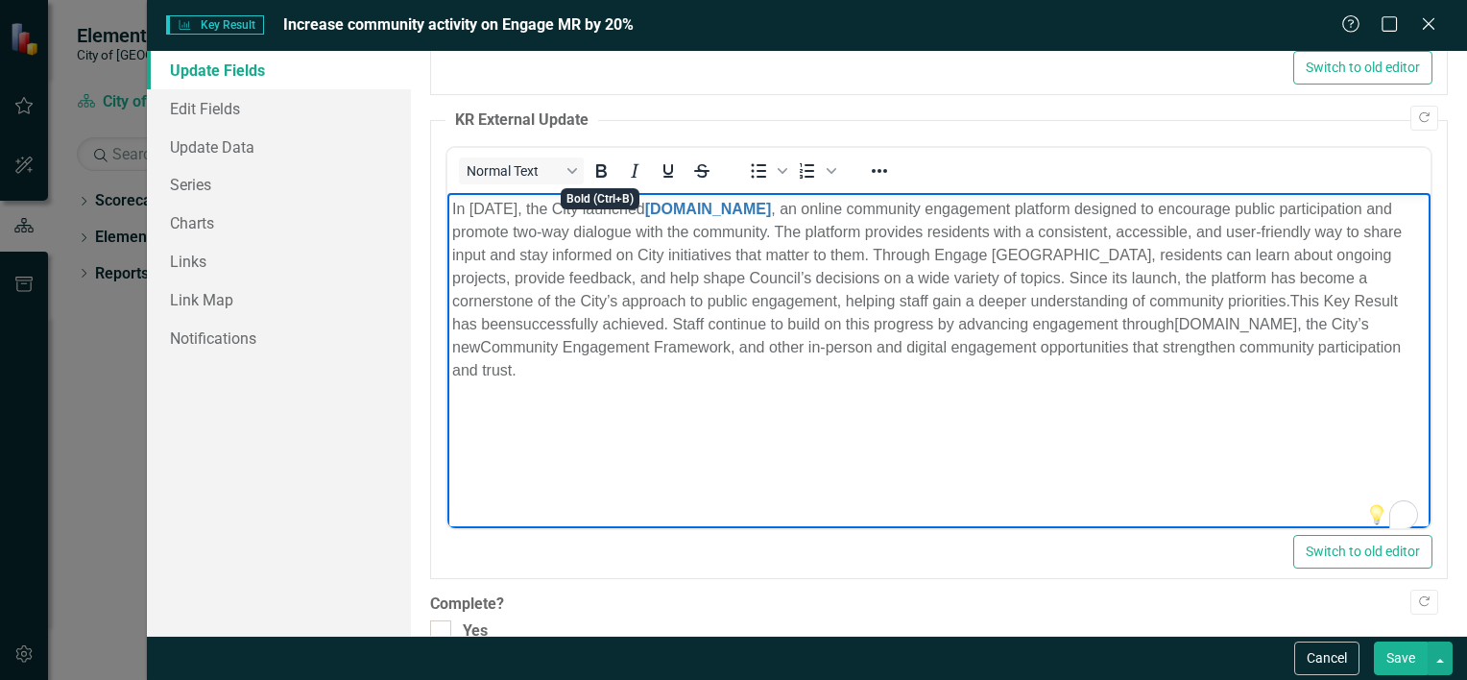
click at [841, 380] on p "In [DATE], the City launched [DOMAIN_NAME] , an online community engagement pla…" at bounding box center [938, 290] width 974 height 184
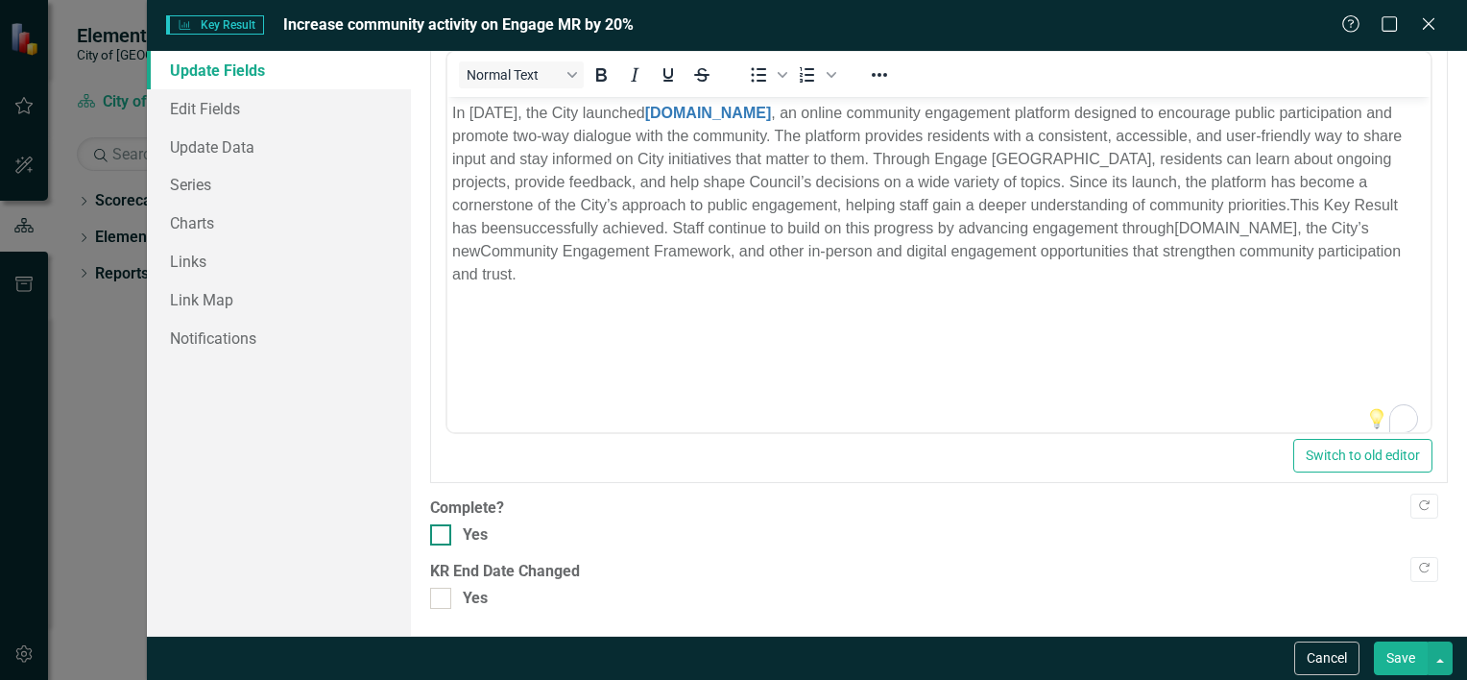
click at [436, 537] on div at bounding box center [440, 534] width 21 height 21
click at [436, 537] on input "Yes" at bounding box center [436, 530] width 12 height 12
checkbox input "true"
click at [1408, 663] on button "Save" at bounding box center [1401, 658] width 54 height 34
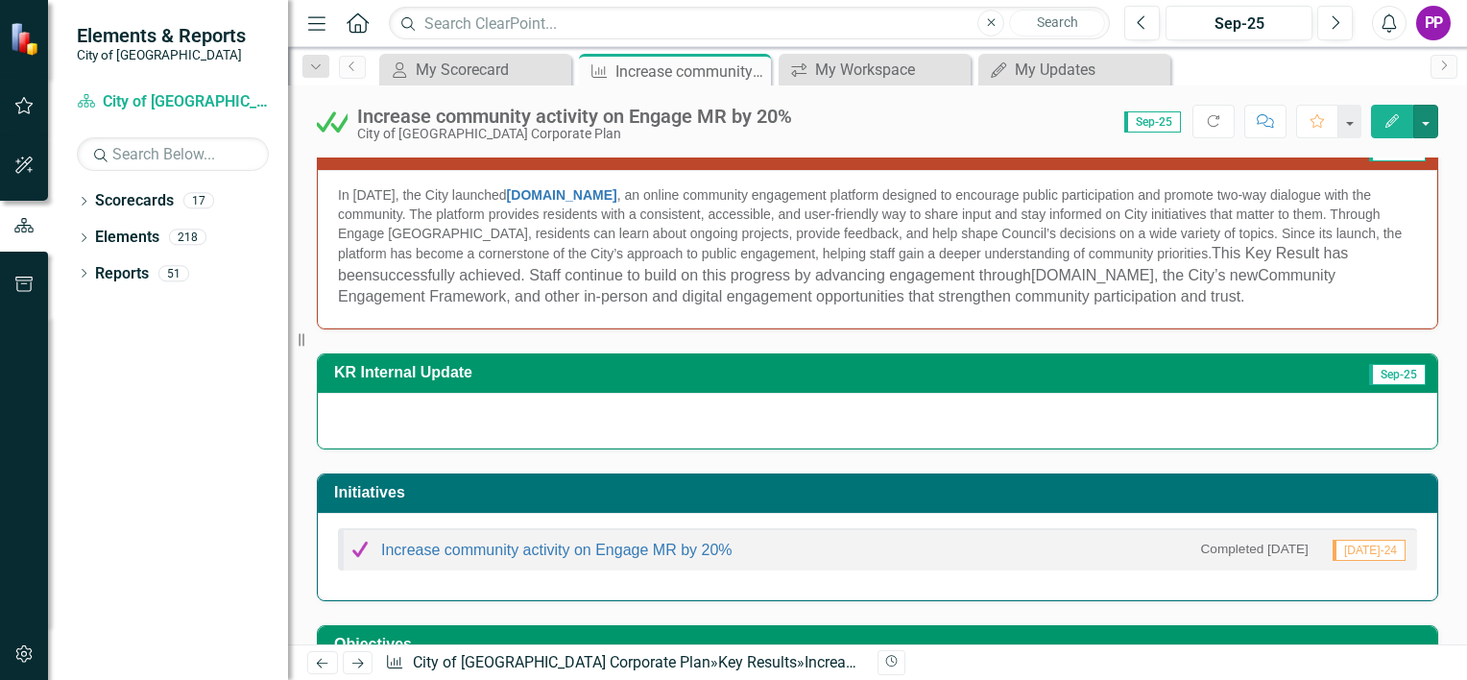
scroll to position [0, 0]
